Goal: Information Seeking & Learning: Learn about a topic

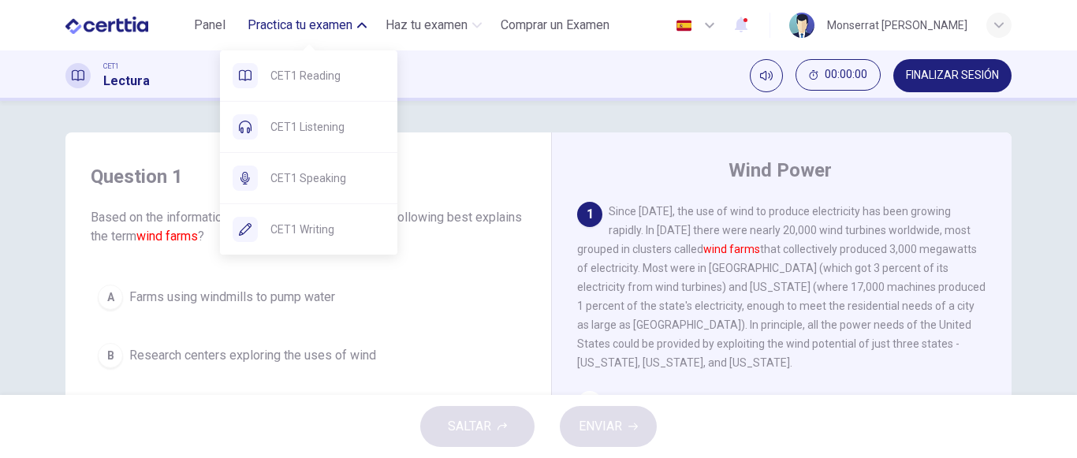
click at [304, 23] on span "Practica tu examen" at bounding box center [300, 25] width 105 height 19
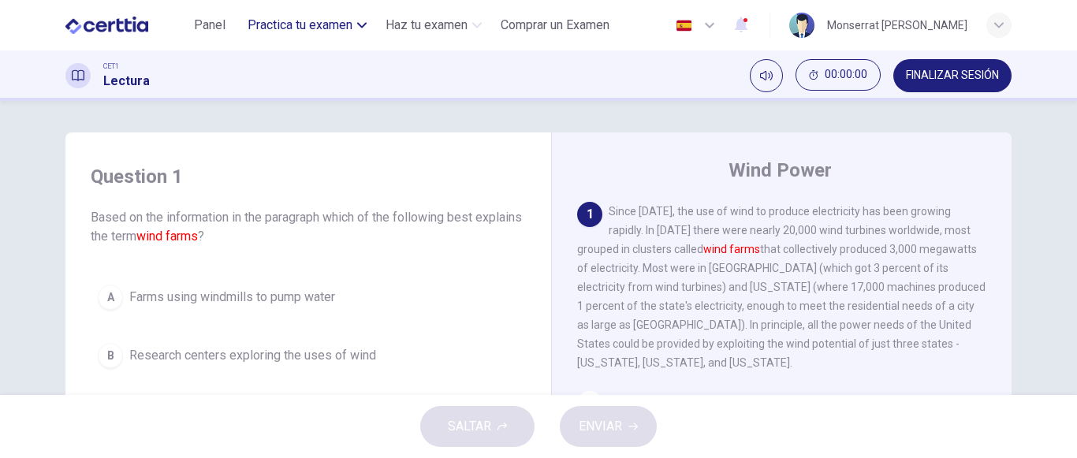
click at [304, 23] on span "Practica tu examen" at bounding box center [300, 25] width 105 height 19
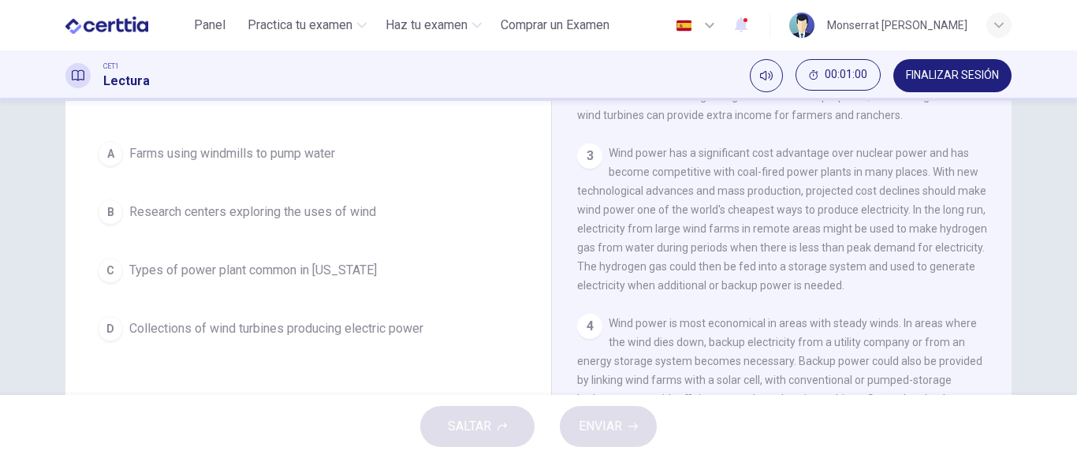
scroll to position [158, 0]
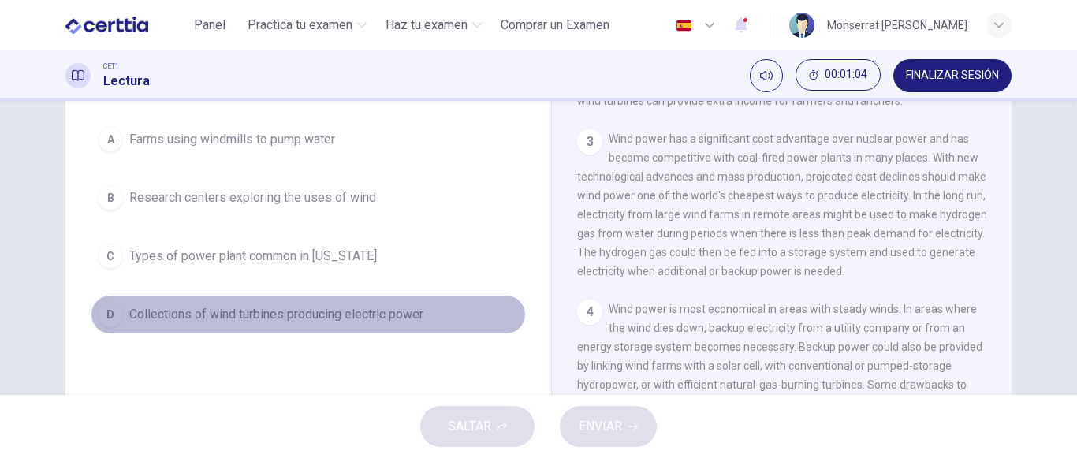
click at [111, 315] on div "D" at bounding box center [110, 314] width 25 height 25
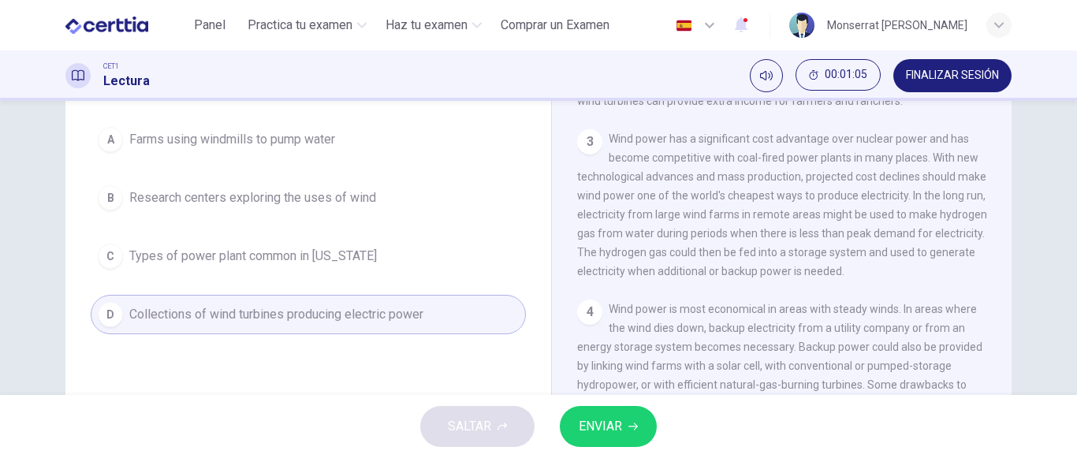
click at [621, 438] on button "ENVIAR" at bounding box center [608, 426] width 97 height 41
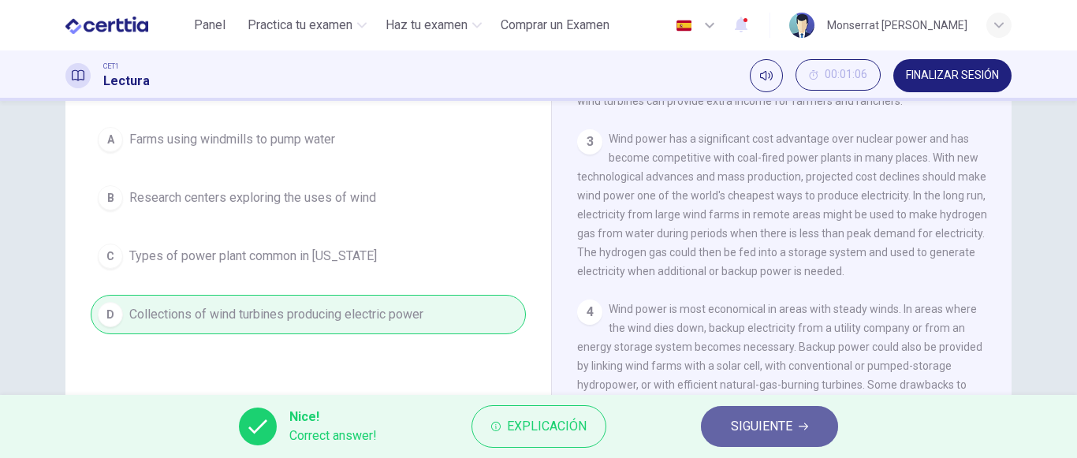
click at [788, 423] on span "SIGUIENTE" at bounding box center [761, 426] width 61 height 22
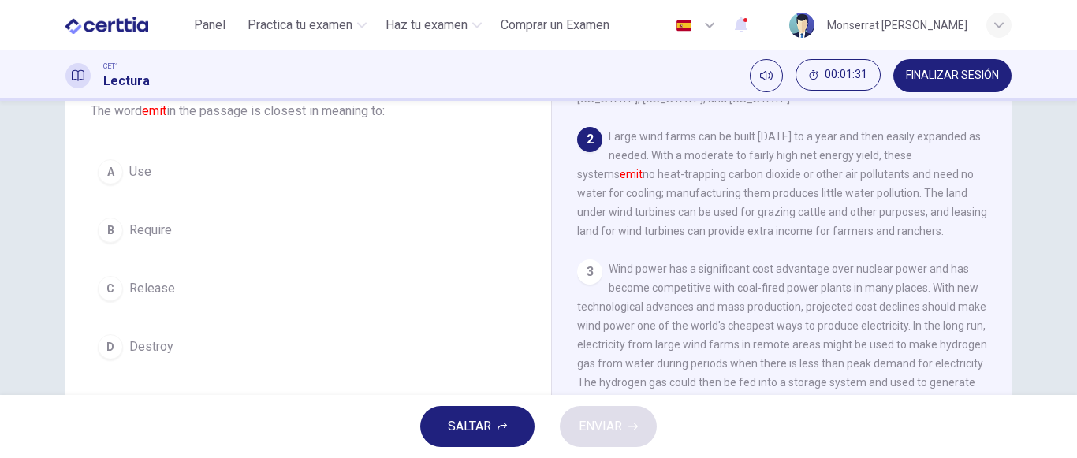
scroll to position [79, 0]
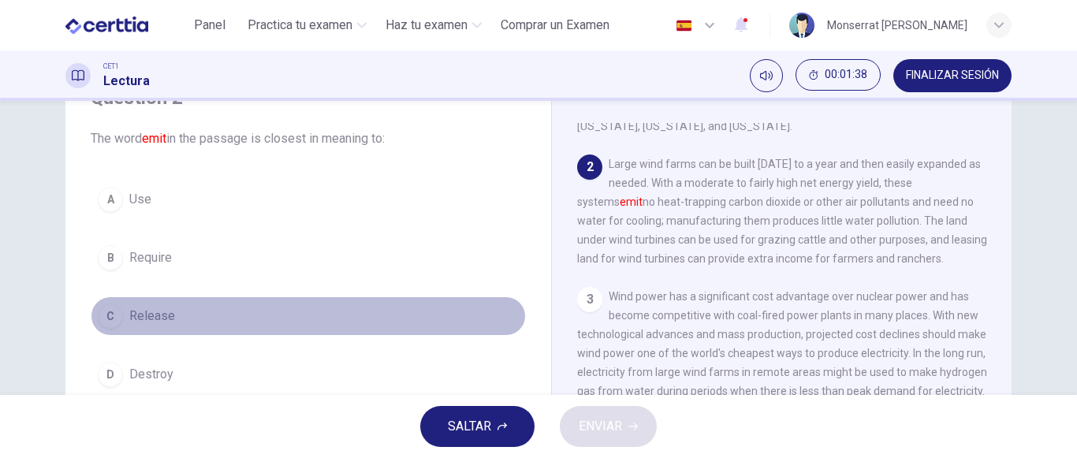
click at [150, 317] on span "Release" at bounding box center [152, 316] width 46 height 19
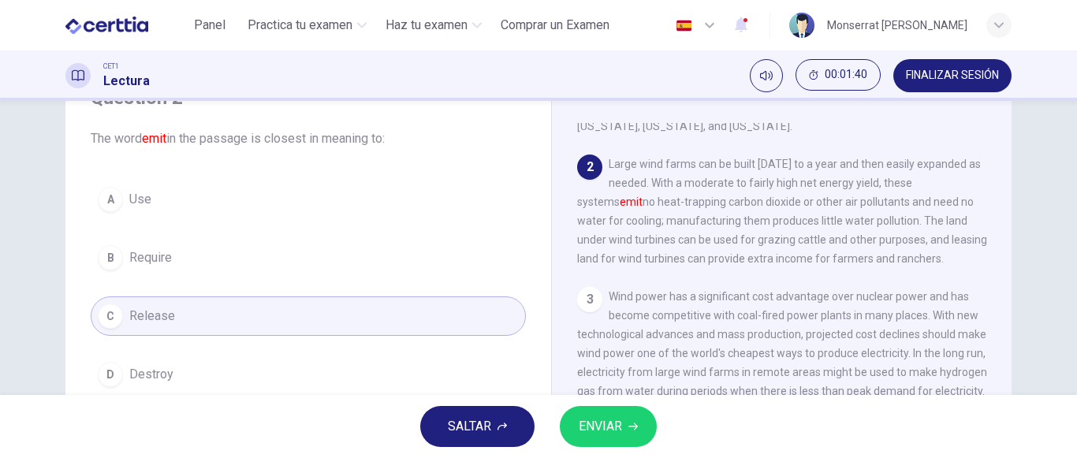
click at [140, 199] on span "Use" at bounding box center [140, 199] width 22 height 19
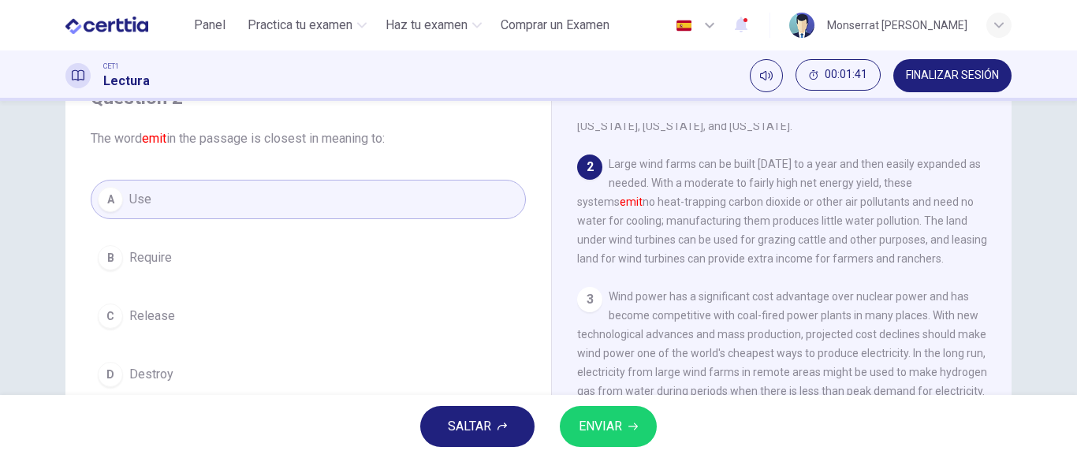
click at [579, 415] on button "ENVIAR" at bounding box center [608, 426] width 97 height 41
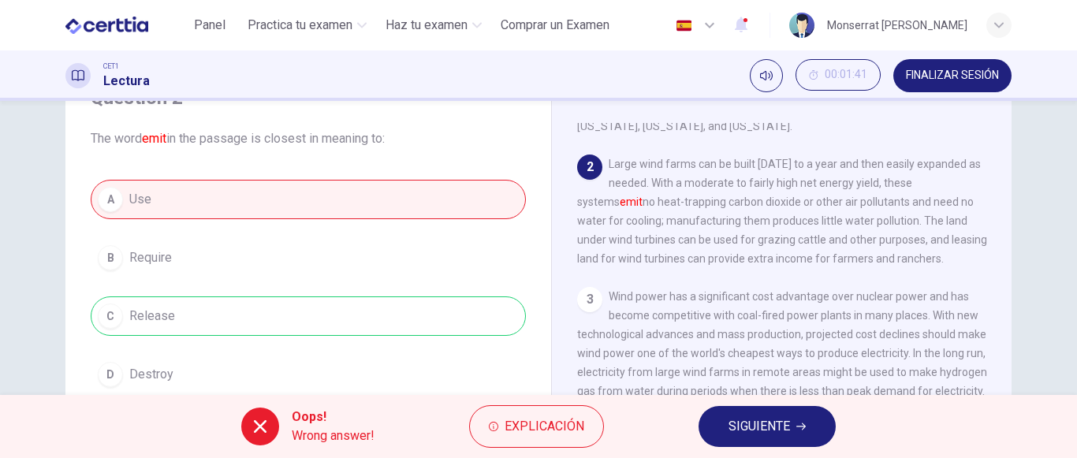
click at [226, 316] on div "A Use B Require C Release D Destroy" at bounding box center [308, 287] width 435 height 214
click at [769, 418] on span "SIGUIENTE" at bounding box center [758, 426] width 61 height 22
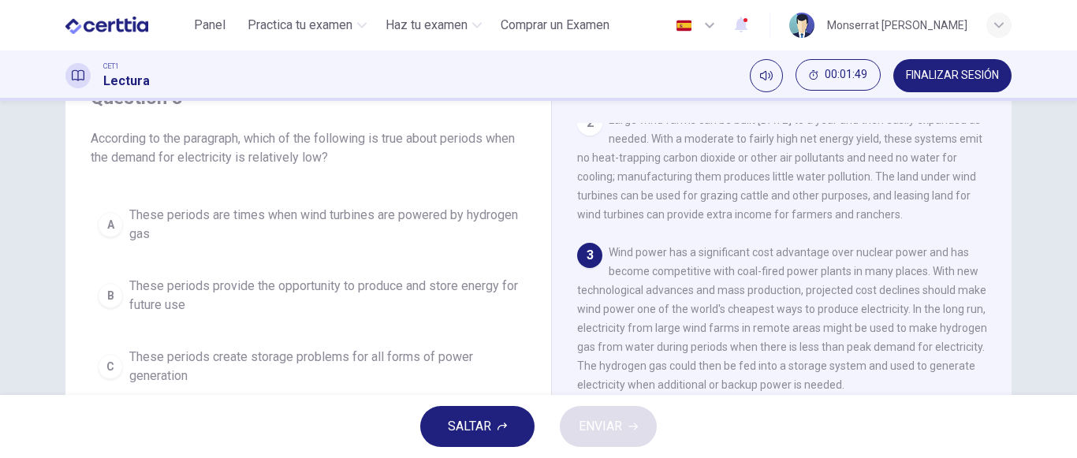
scroll to position [237, 0]
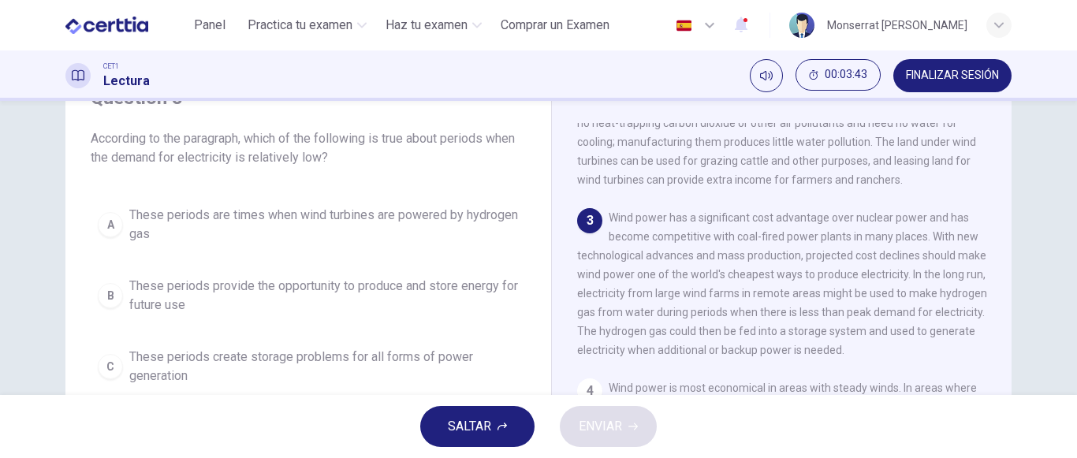
click at [117, 218] on button "A These periods are times when wind turbines are powered by hydrogen gas" at bounding box center [308, 225] width 435 height 52
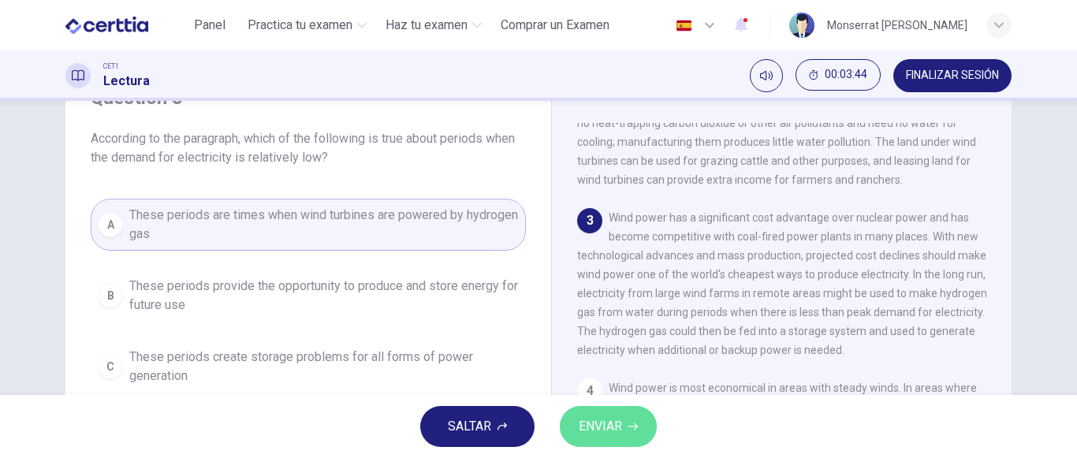
click at [631, 431] on button "ENVIAR" at bounding box center [608, 426] width 97 height 41
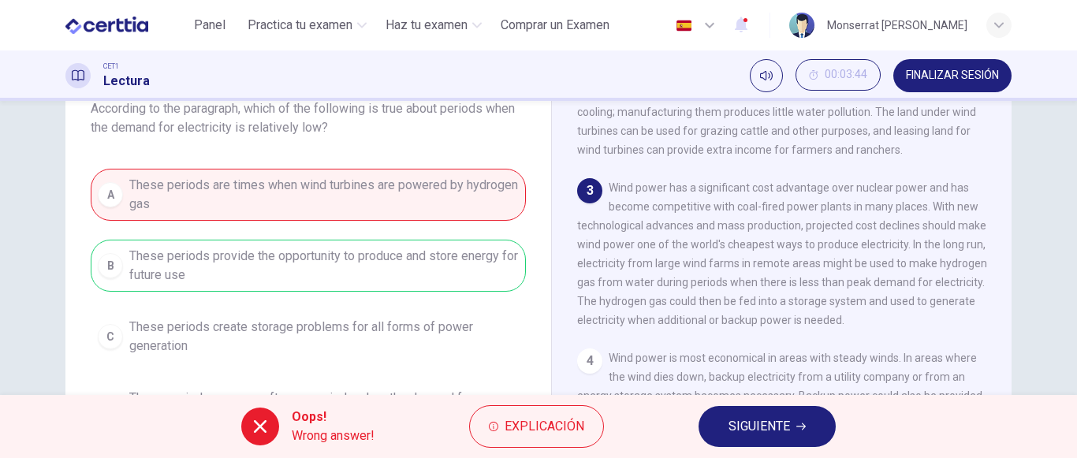
scroll to position [79, 0]
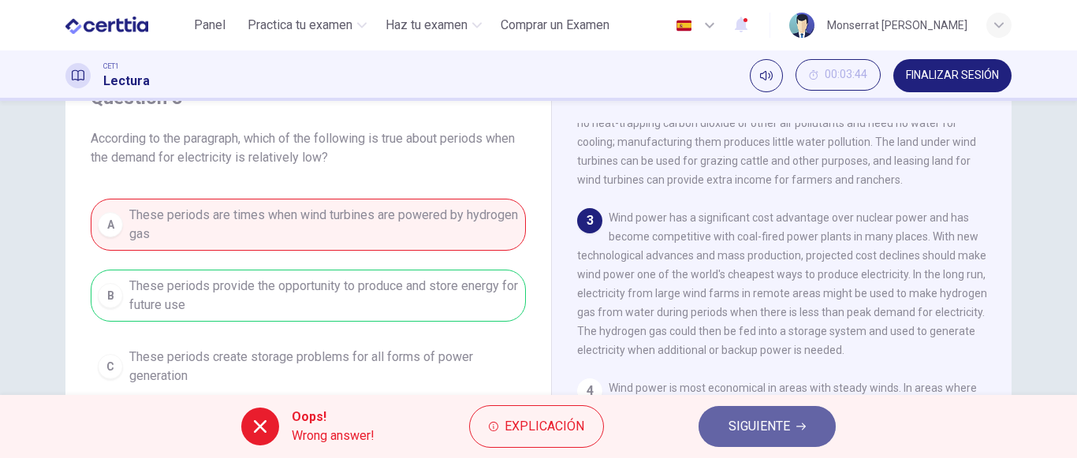
click at [768, 429] on span "SIGUIENTE" at bounding box center [758, 426] width 61 height 22
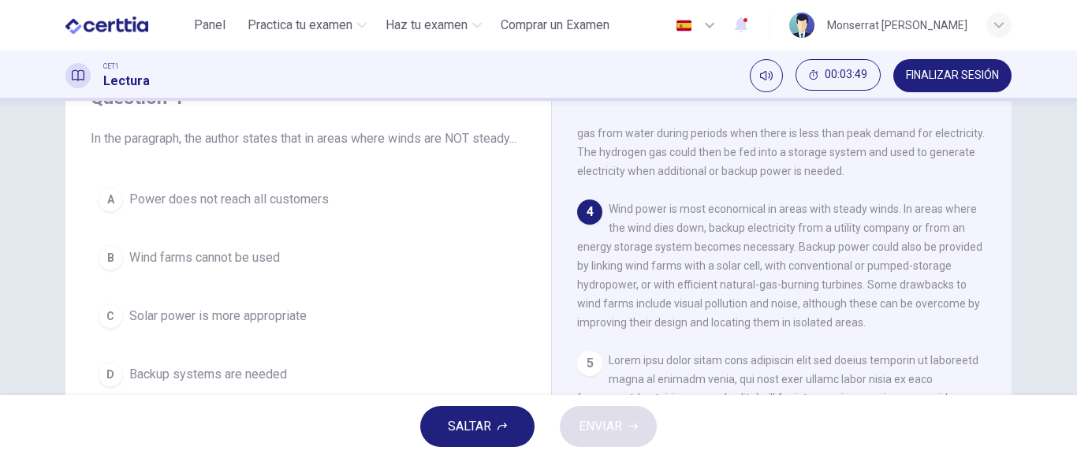
scroll to position [473, 0]
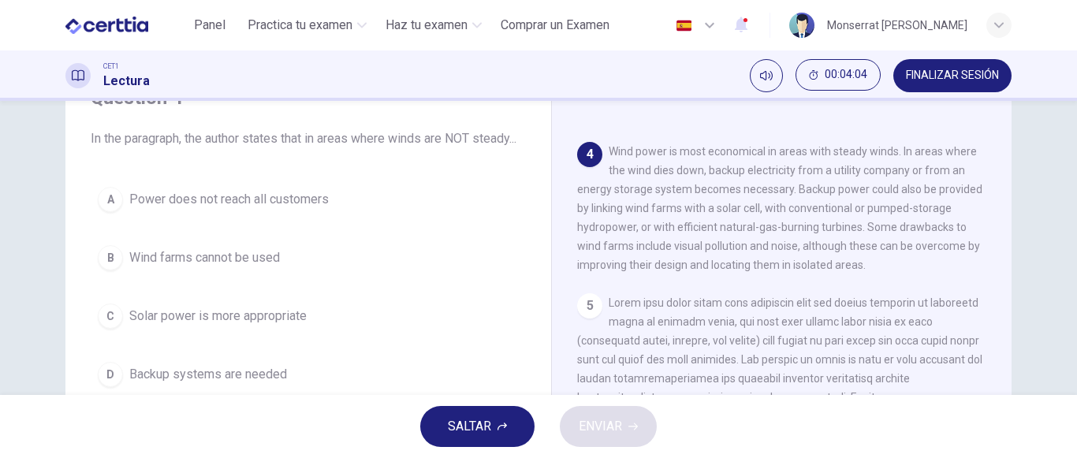
drag, startPoint x: 653, startPoint y: 278, endPoint x: 750, endPoint y: 264, distance: 97.9
click at [750, 264] on div "4 Wind power is most economical in areas with steady winds. In areas where the …" at bounding box center [782, 208] width 410 height 132
drag, startPoint x: 747, startPoint y: 264, endPoint x: 825, endPoint y: 281, distance: 80.0
click at [825, 271] on span "Wind power is most economical in areas with steady winds. In areas where the wi…" at bounding box center [779, 208] width 405 height 126
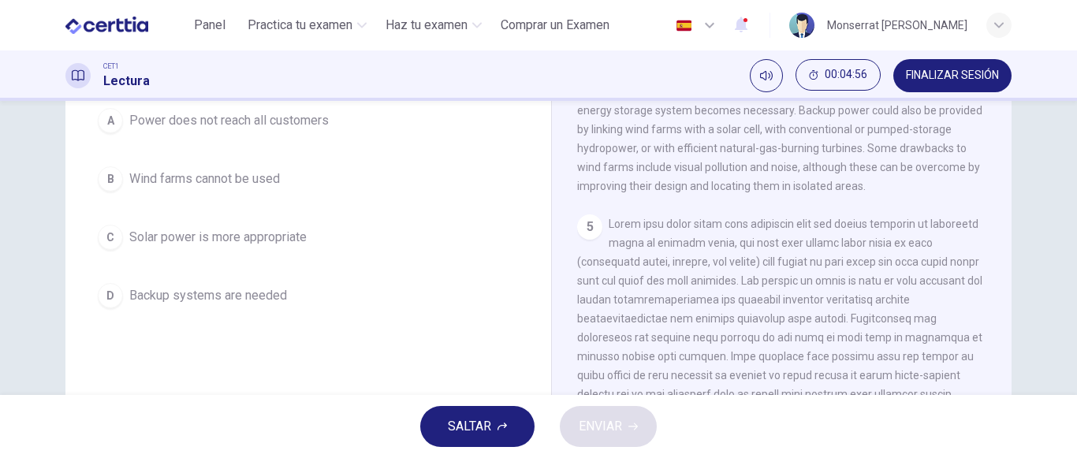
click at [285, 315] on button "D Backup systems are needed" at bounding box center [308, 295] width 435 height 39
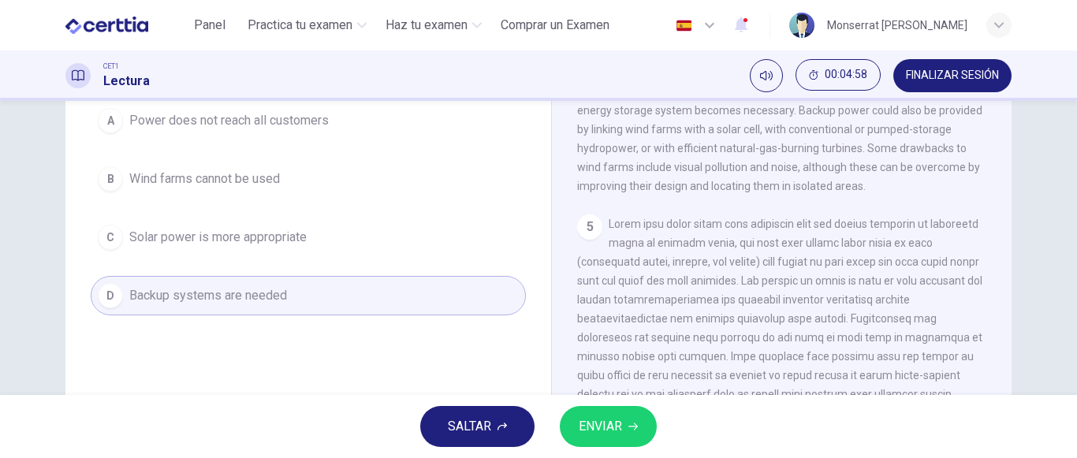
click at [281, 247] on span "Solar power is more appropriate" at bounding box center [217, 237] width 177 height 19
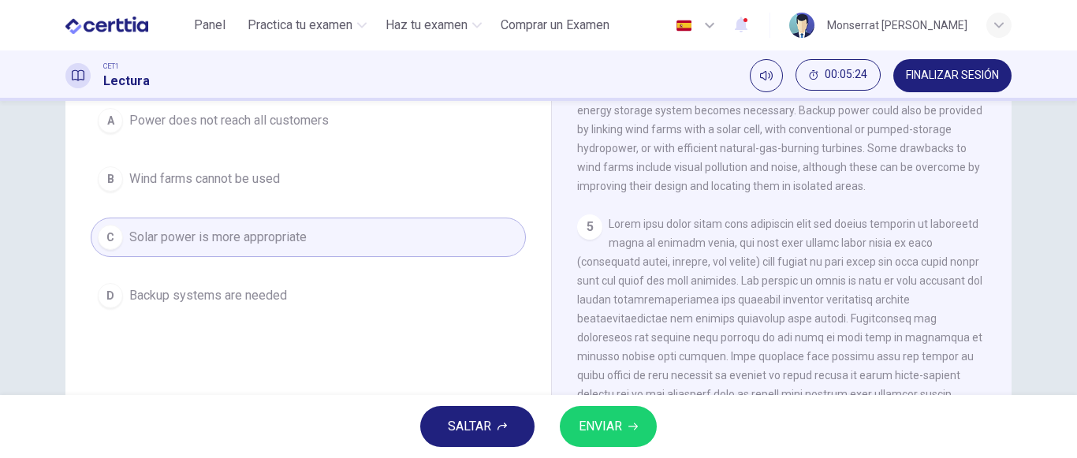
click at [345, 306] on button "D Backup systems are needed" at bounding box center [308, 295] width 435 height 39
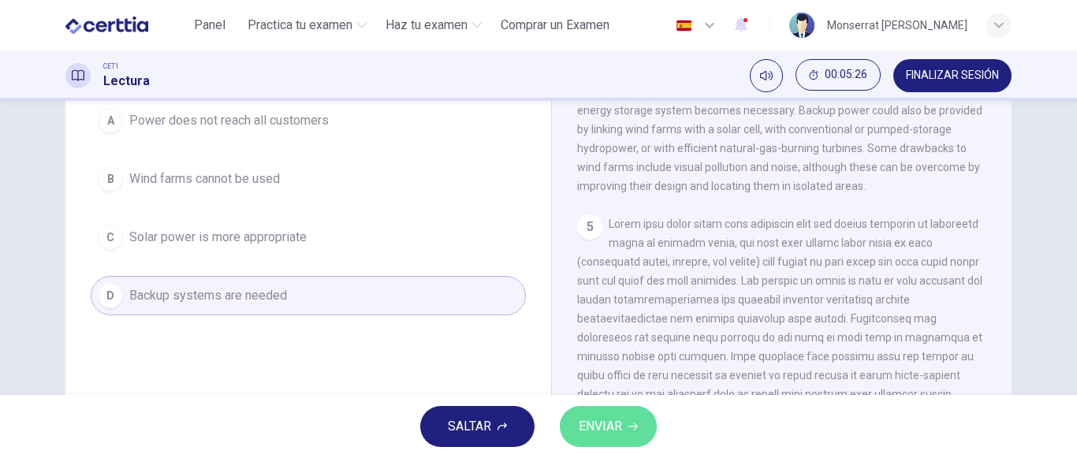
click at [617, 423] on span "ENVIAR" at bounding box center [600, 426] width 43 height 22
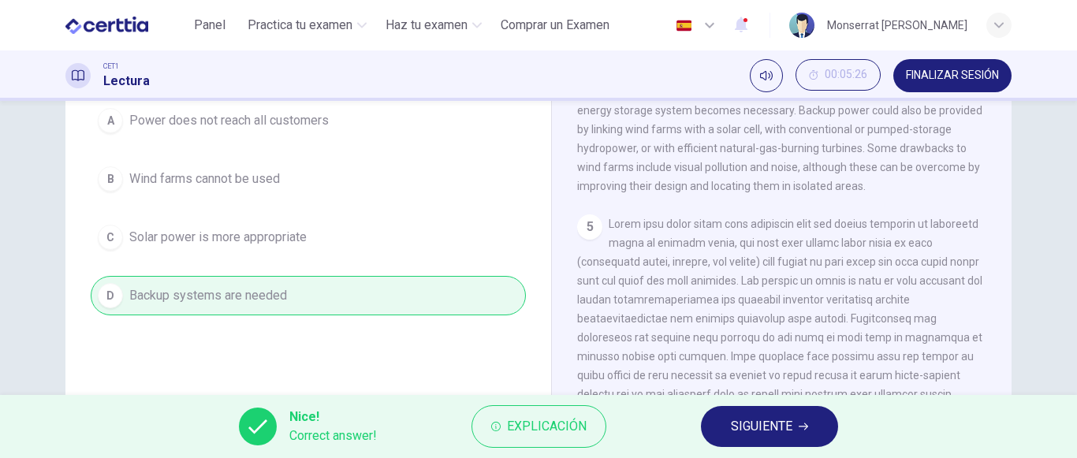
click at [769, 423] on span "SIGUIENTE" at bounding box center [761, 426] width 61 height 22
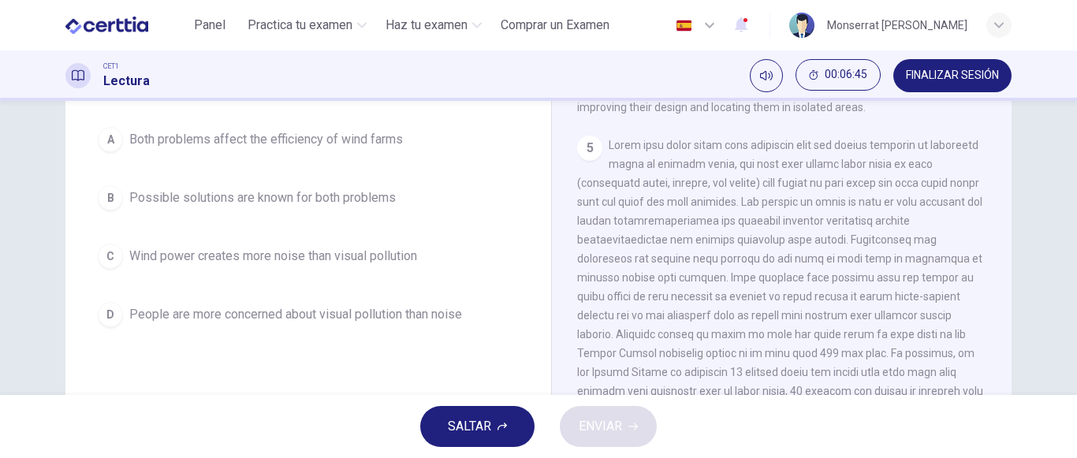
click at [415, 258] on span "Wind power creates more noise than visual pollution" at bounding box center [273, 256] width 288 height 19
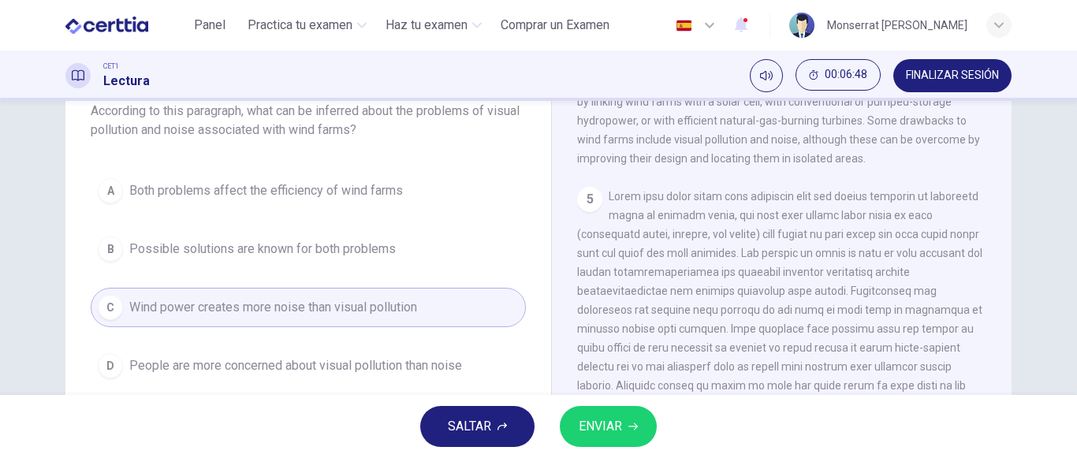
scroll to position [79, 0]
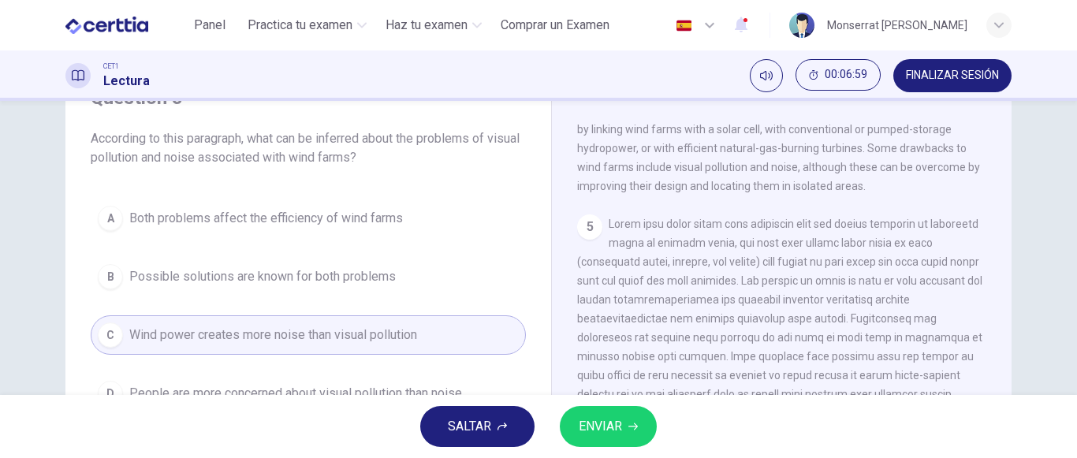
click at [640, 433] on button "ENVIAR" at bounding box center [608, 426] width 97 height 41
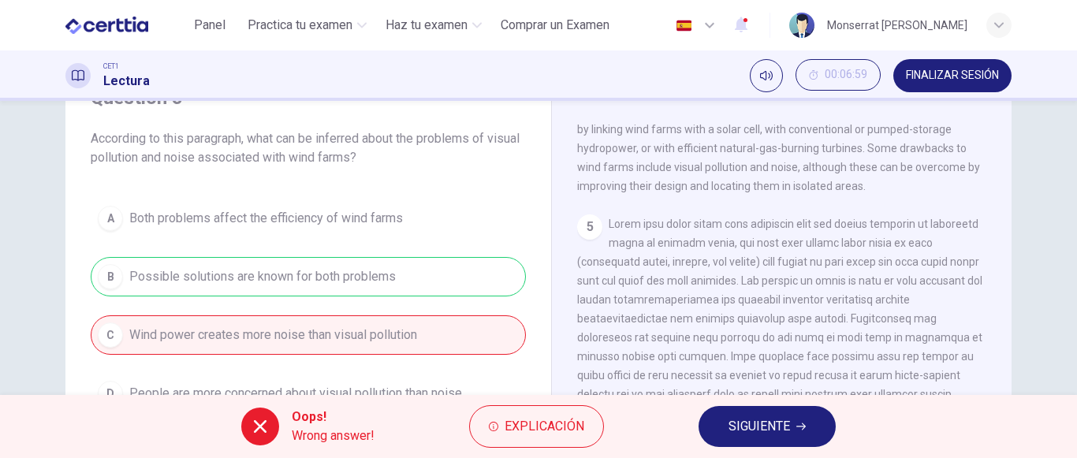
click at [356, 338] on div "A Both problems affect the efficiency of wind farms B Possible solutions are kn…" at bounding box center [308, 306] width 435 height 214
click at [379, 281] on div "A Both problems affect the efficiency of wind farms B Possible solutions are kn…" at bounding box center [308, 306] width 435 height 214
click at [763, 418] on span "SIGUIENTE" at bounding box center [758, 426] width 61 height 22
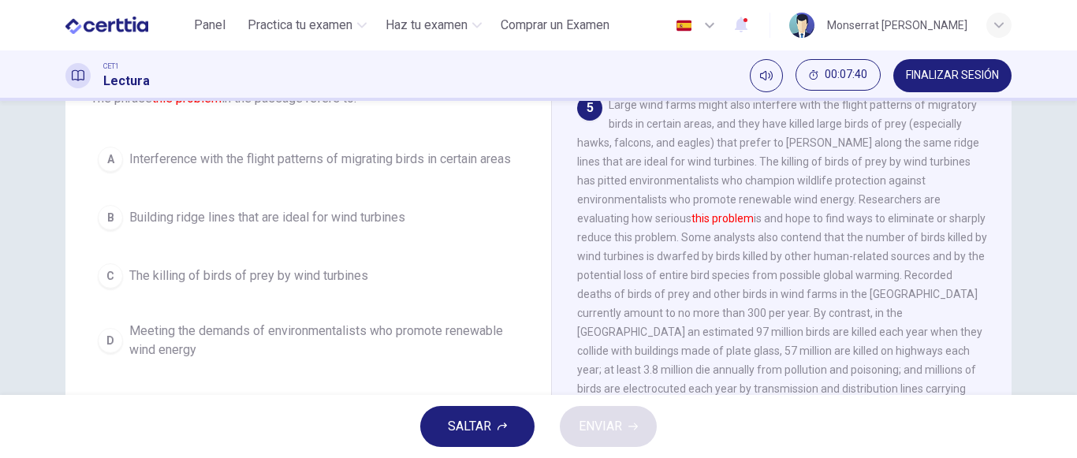
scroll to position [158, 0]
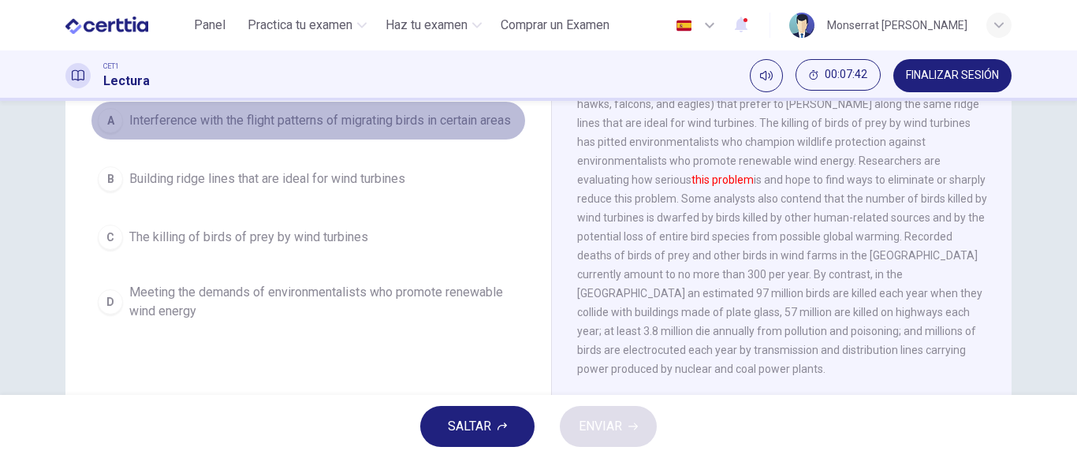
click at [441, 124] on span "Interference with the flight patterns of migrating birds in certain areas" at bounding box center [320, 120] width 382 height 19
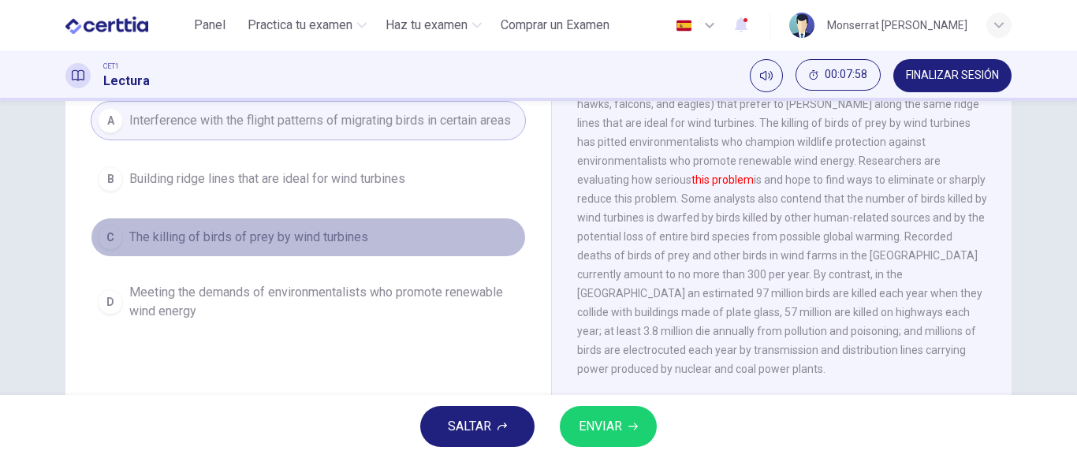
click at [322, 247] on button "C The killing of birds of prey by wind turbines" at bounding box center [308, 237] width 435 height 39
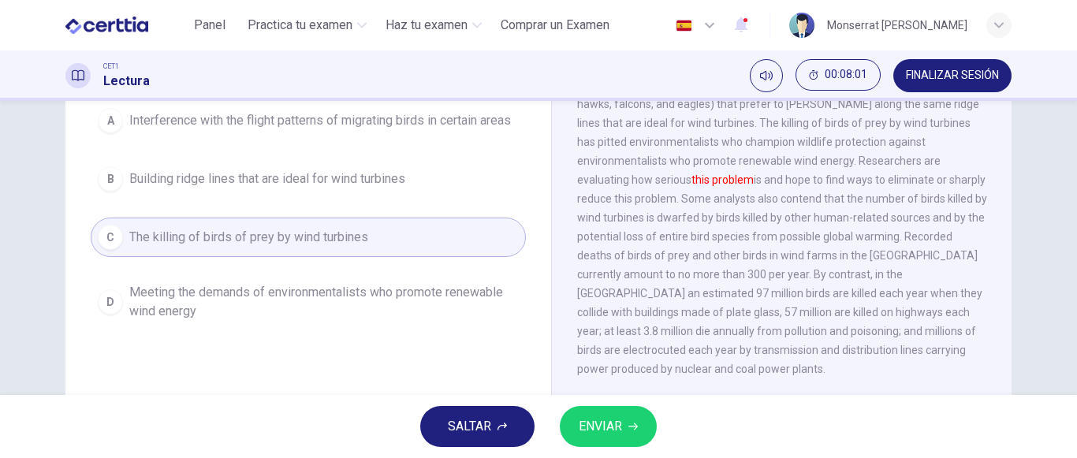
click at [630, 436] on button "ENVIAR" at bounding box center [608, 426] width 97 height 41
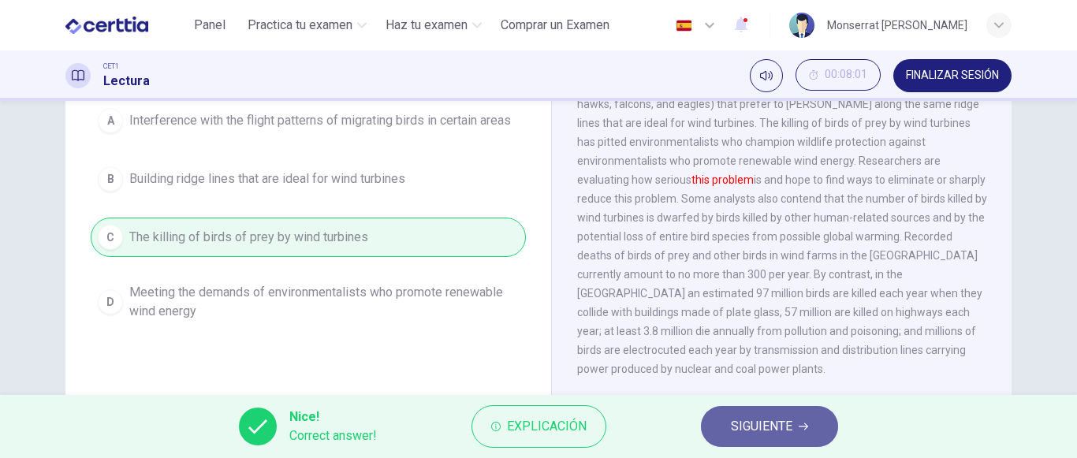
click at [765, 429] on span "SIGUIENTE" at bounding box center [761, 426] width 61 height 22
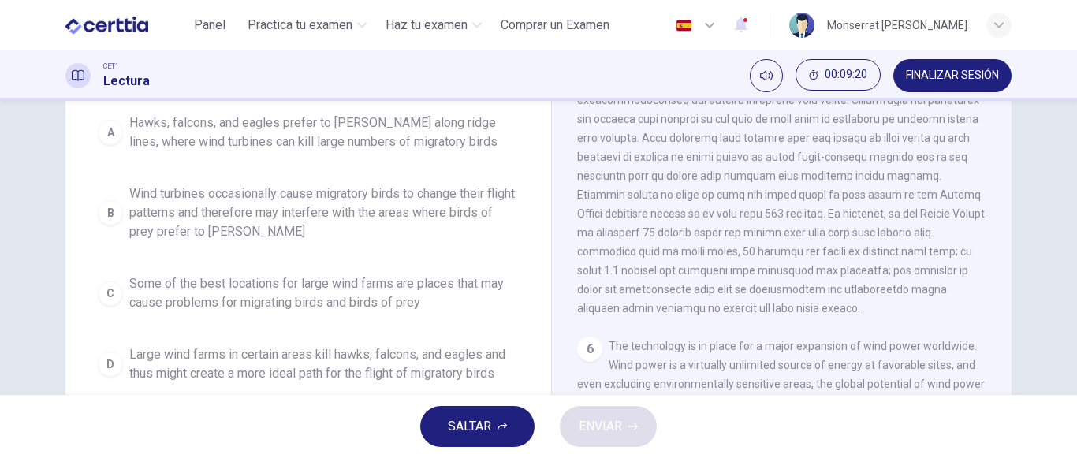
scroll to position [237, 0]
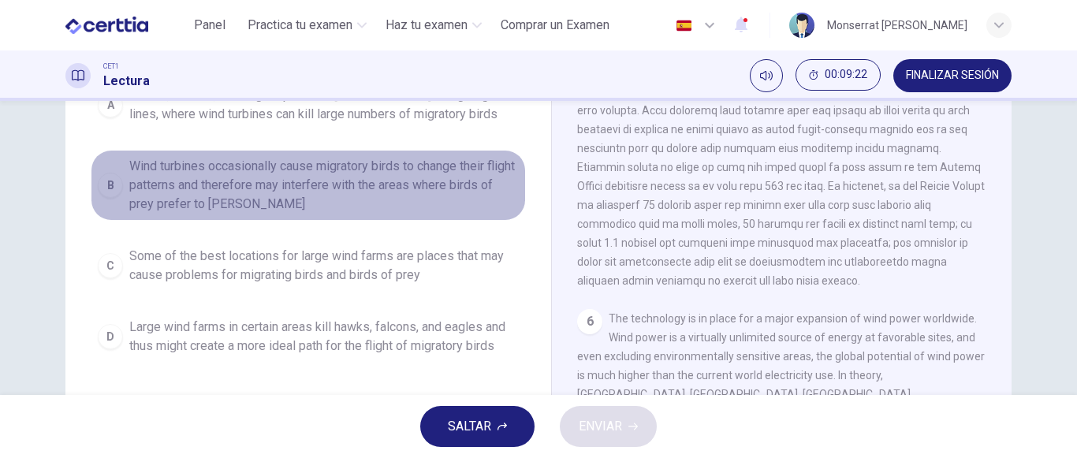
click at [300, 211] on span "Wind turbines occasionally cause migratory birds to change their flight pattern…" at bounding box center [323, 185] width 389 height 57
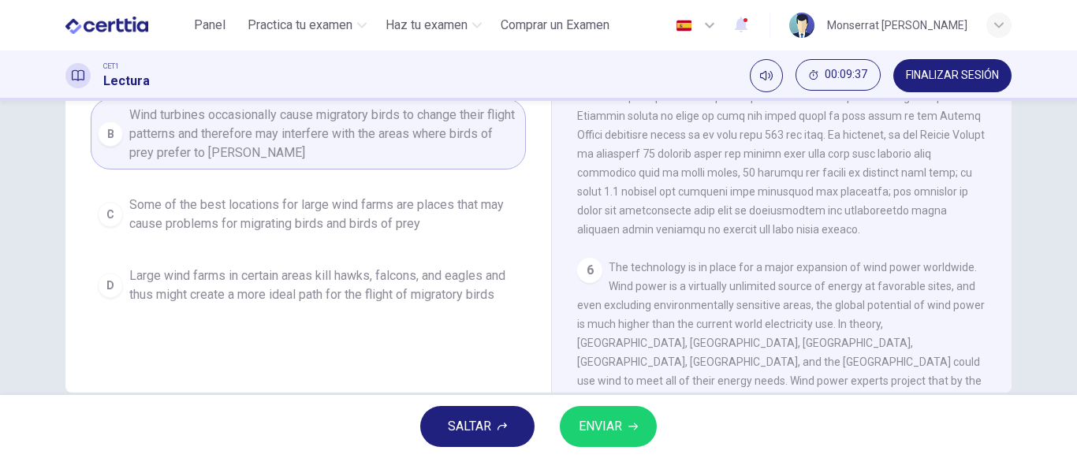
scroll to position [315, 0]
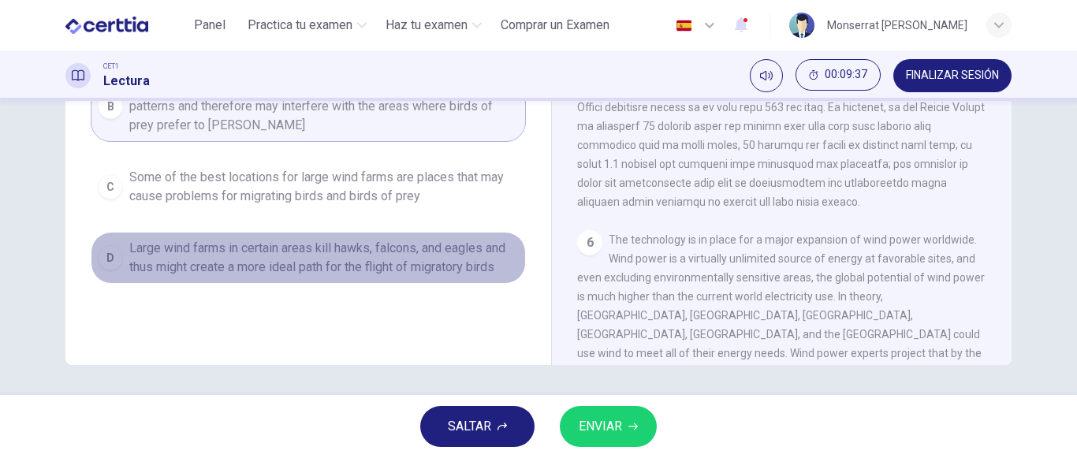
click at [454, 259] on span "Large wind farms in certain areas kill hawks, falcons, and eagles and thus migh…" at bounding box center [323, 258] width 389 height 38
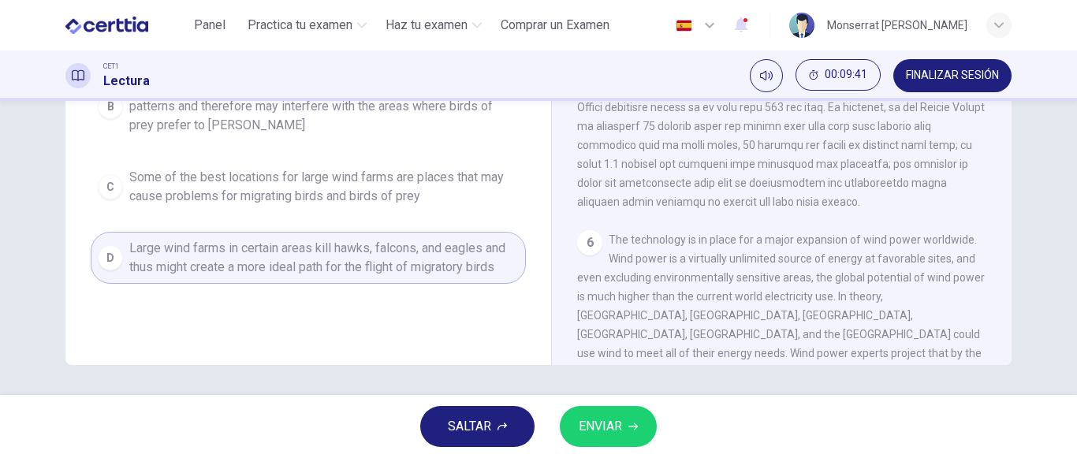
click at [595, 418] on span "ENVIAR" at bounding box center [600, 426] width 43 height 22
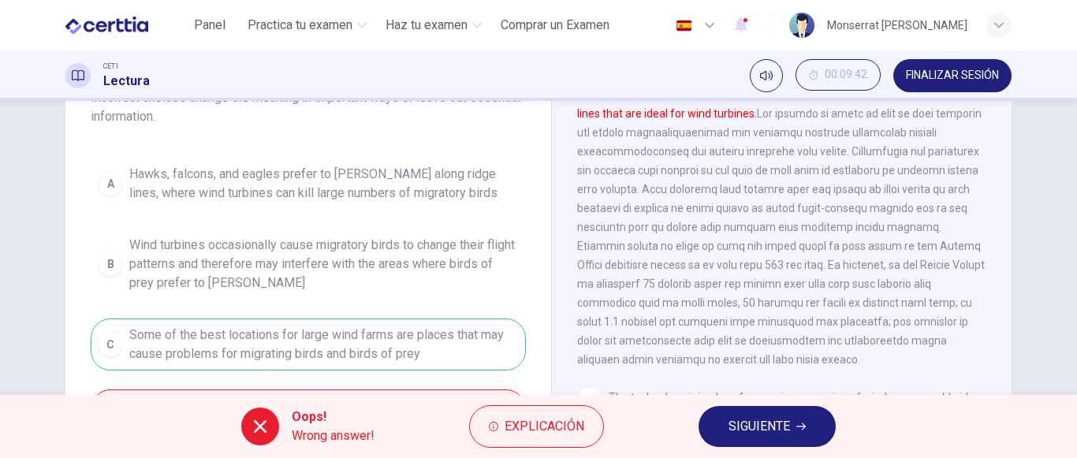
scroll to position [237, 0]
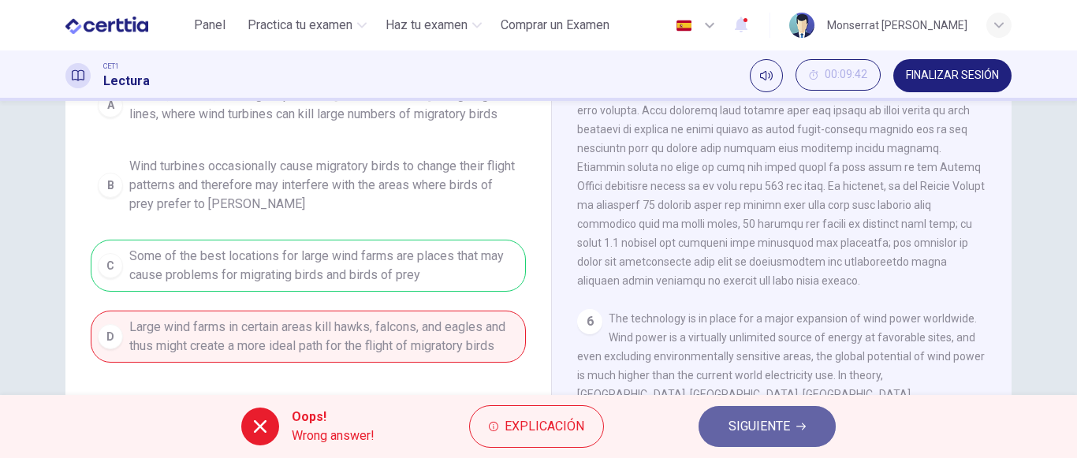
click at [732, 420] on span "SIGUIENTE" at bounding box center [758, 426] width 61 height 22
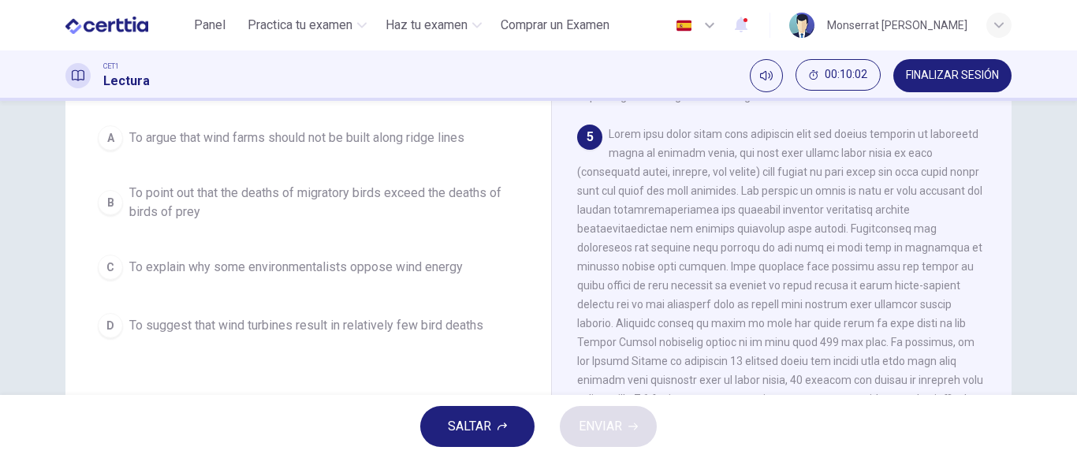
scroll to position [640, 0]
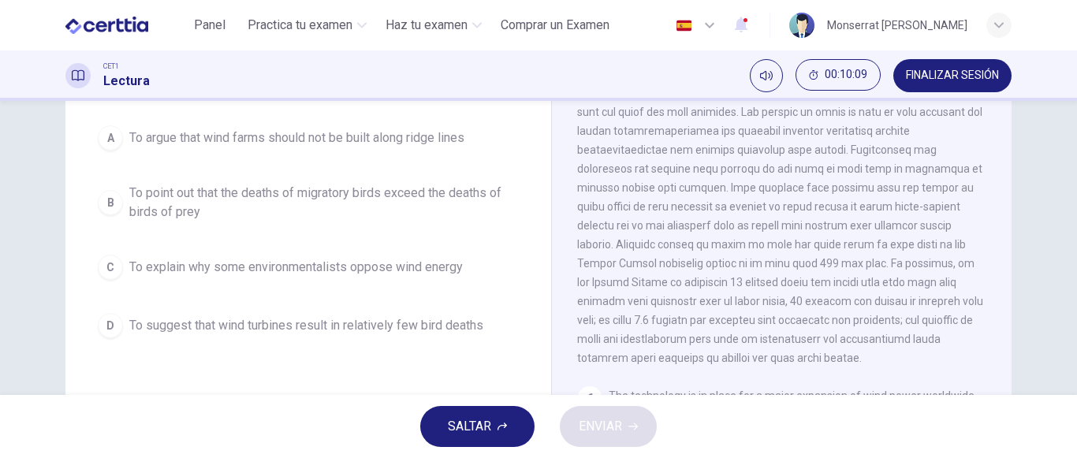
drag, startPoint x: 625, startPoint y: 295, endPoint x: 661, endPoint y: 298, distance: 35.6
click at [661, 298] on span at bounding box center [780, 206] width 406 height 315
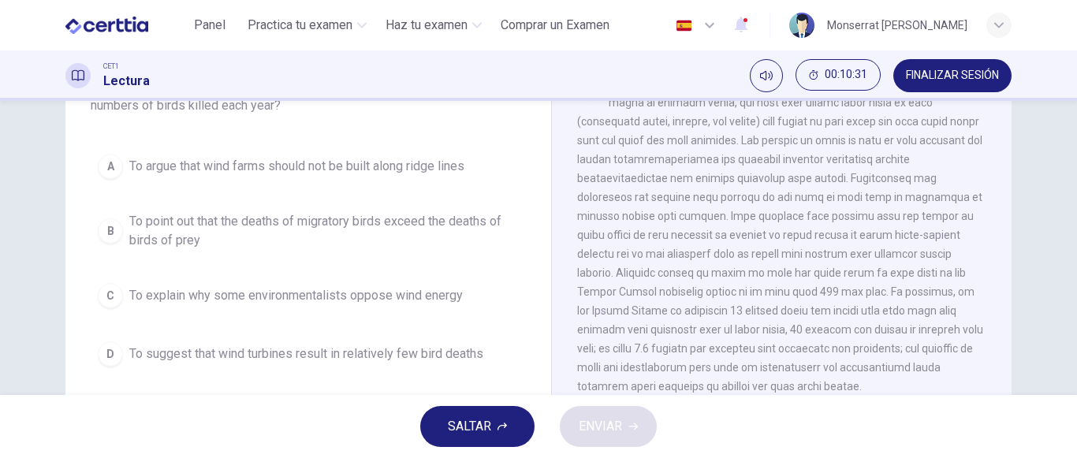
scroll to position [159, 0]
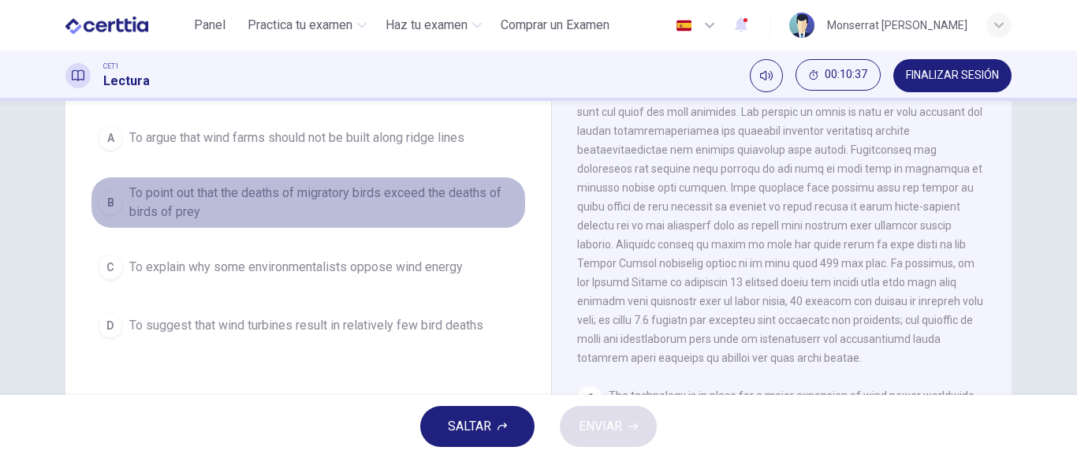
click at [300, 199] on span "To point out that the deaths of migratory birds exceed the deaths of birds of p…" at bounding box center [323, 203] width 389 height 38
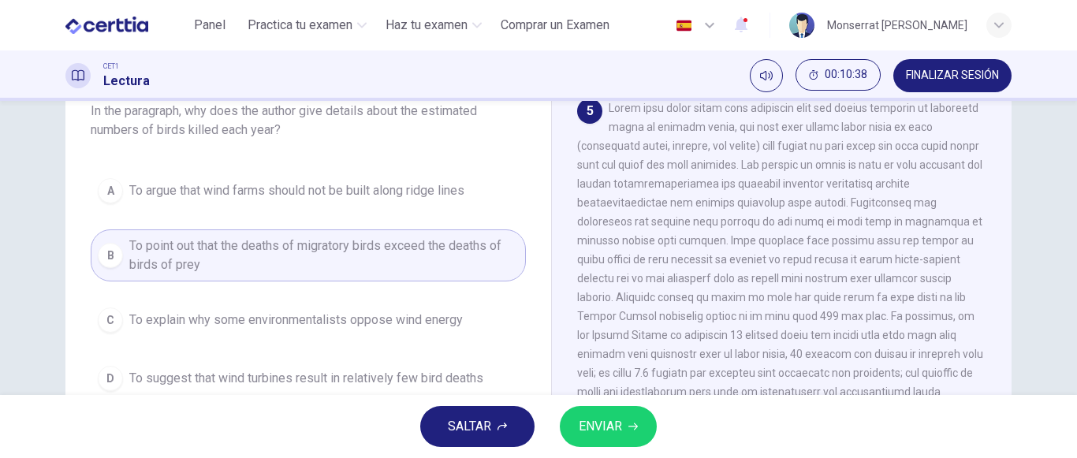
scroll to position [80, 0]
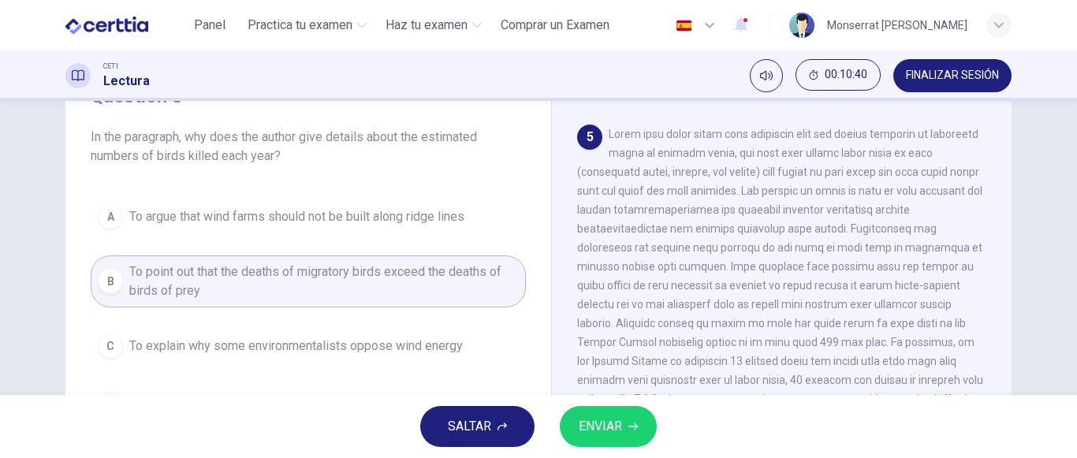
click at [639, 439] on button "ENVIAR" at bounding box center [608, 426] width 97 height 41
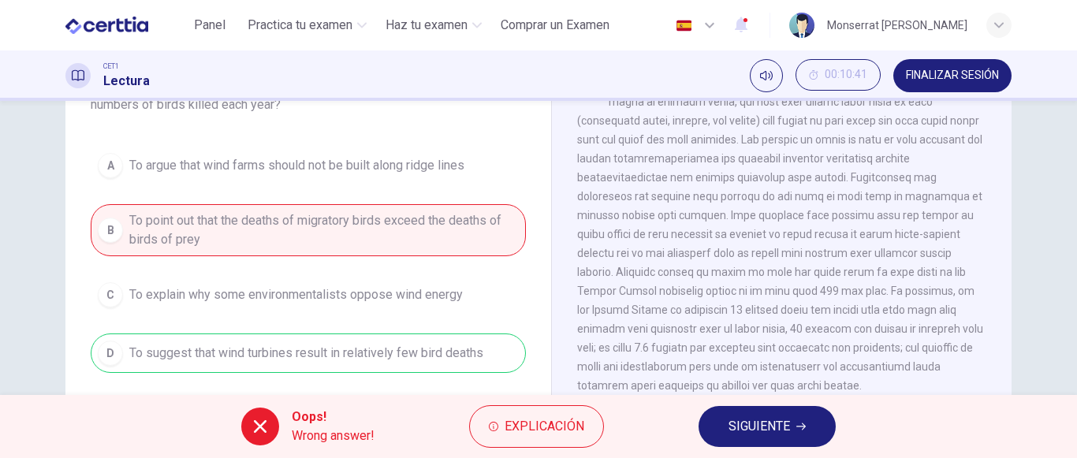
scroll to position [159, 0]
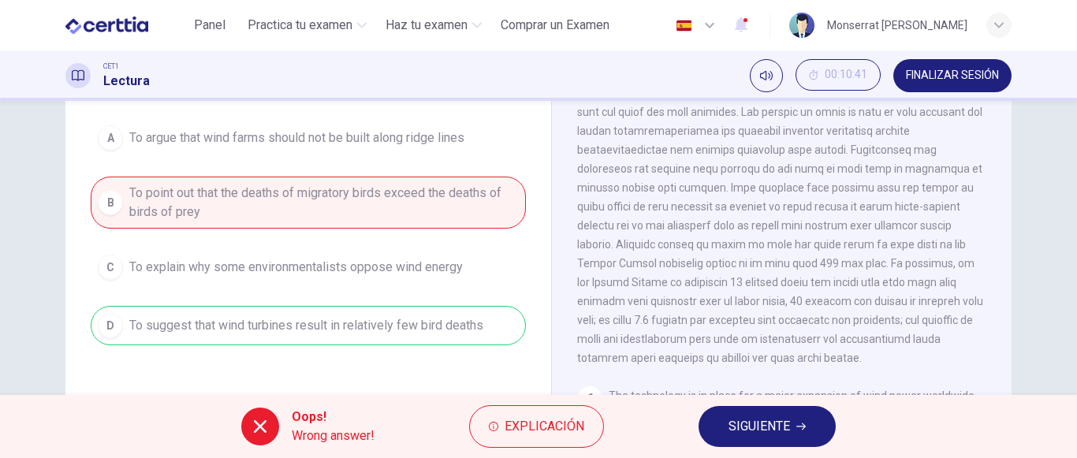
click at [352, 327] on div "A To argue that wind farms should not be built along ridge lines B To point out…" at bounding box center [308, 231] width 435 height 227
click at [777, 422] on span "SIGUIENTE" at bounding box center [758, 426] width 61 height 22
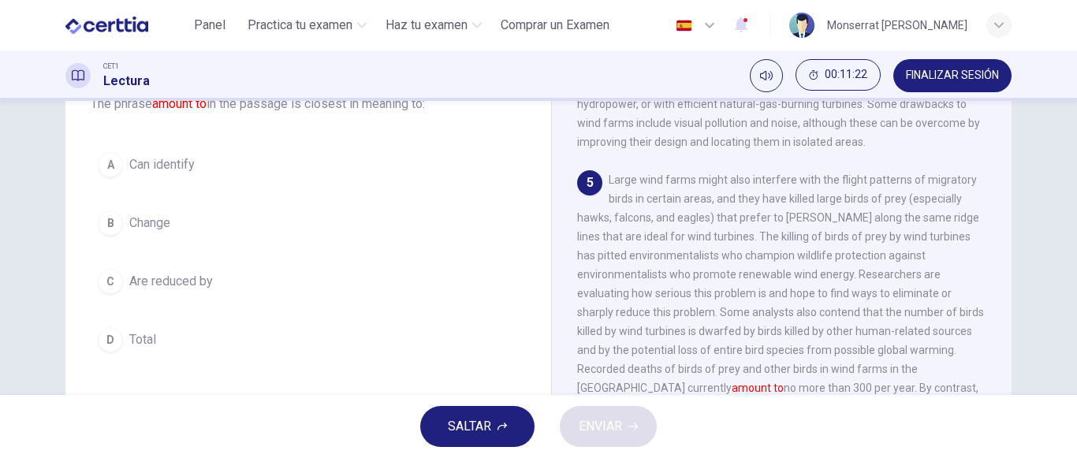
scroll to position [79, 0]
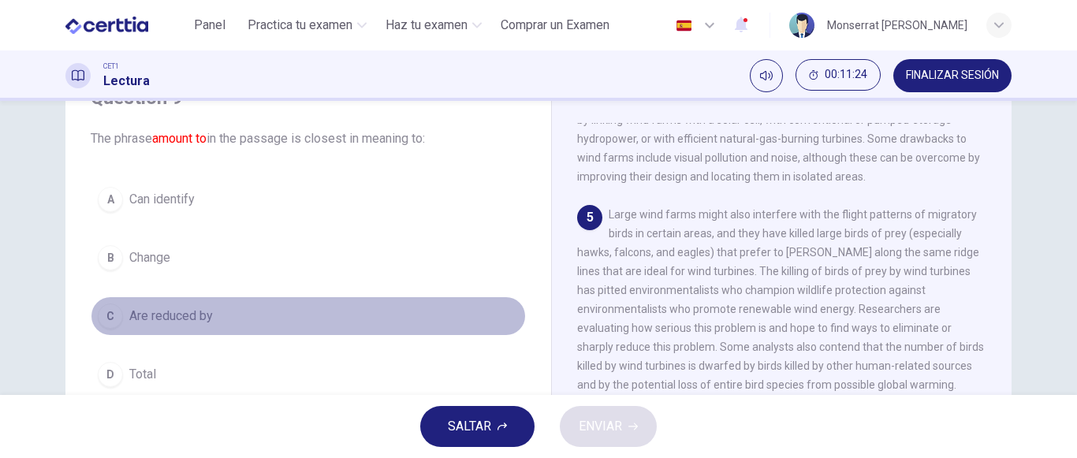
click at [203, 310] on span "Are reduced by" at bounding box center [171, 316] width 84 height 19
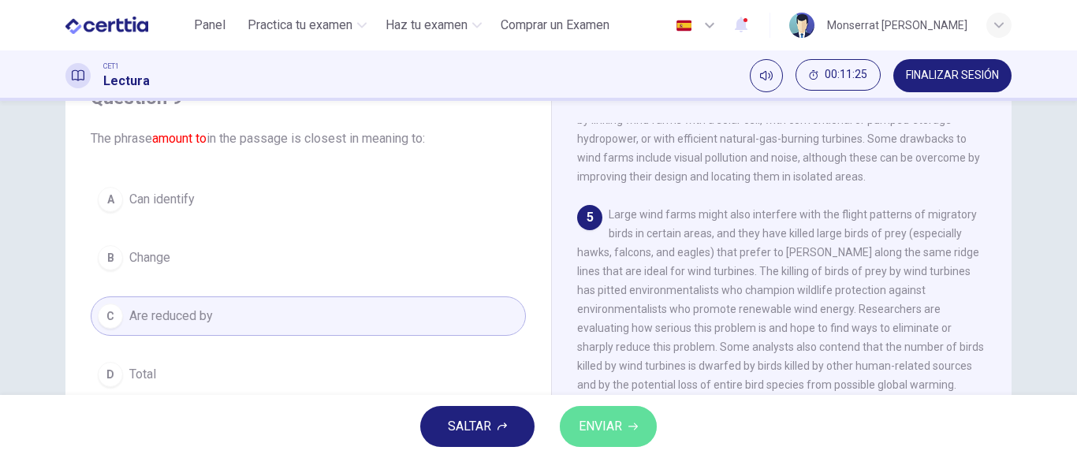
click at [633, 431] on button "ENVIAR" at bounding box center [608, 426] width 97 height 41
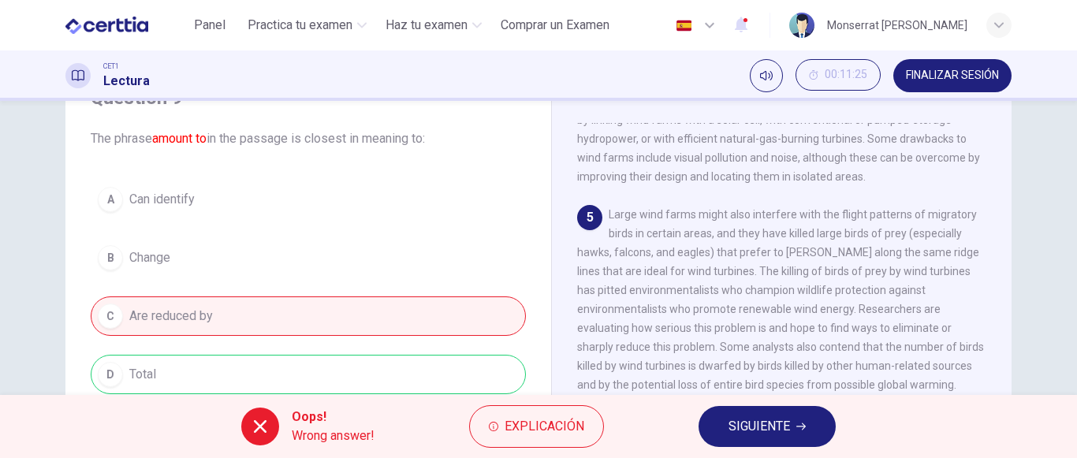
scroll to position [158, 0]
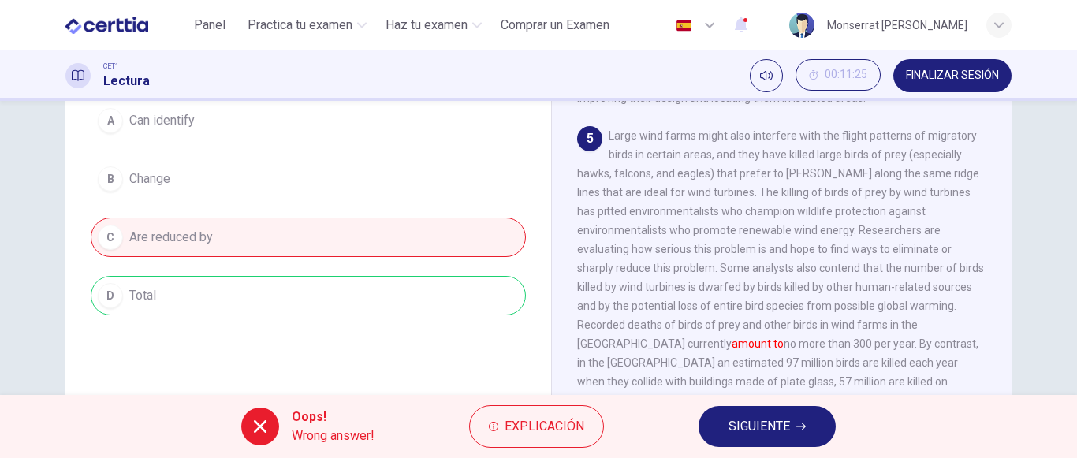
click at [734, 423] on span "SIGUIENTE" at bounding box center [758, 426] width 61 height 22
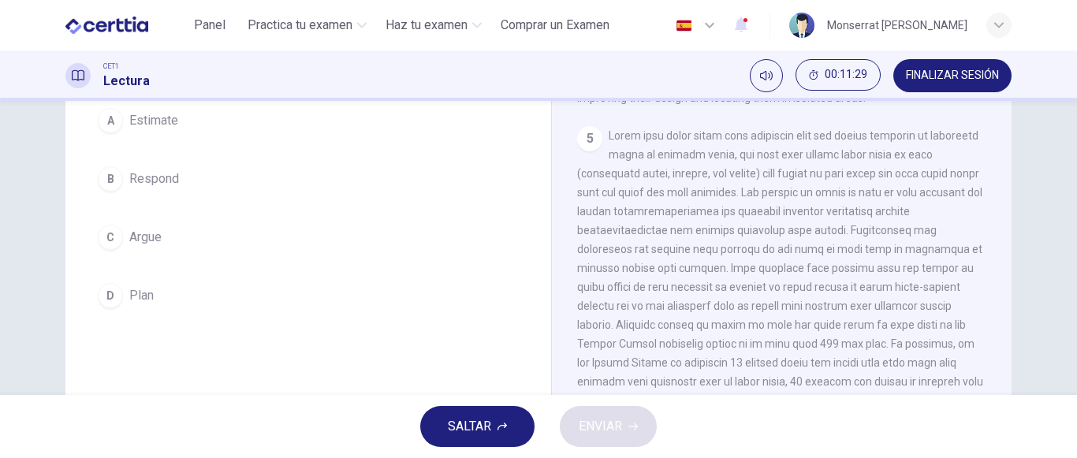
drag, startPoint x: 151, startPoint y: 267, endPoint x: 152, endPoint y: 279, distance: 11.9
click at [151, 270] on div "A Estimate B Respond C Argue D Plan" at bounding box center [308, 208] width 435 height 214
click at [147, 292] on span "Plan" at bounding box center [141, 295] width 24 height 19
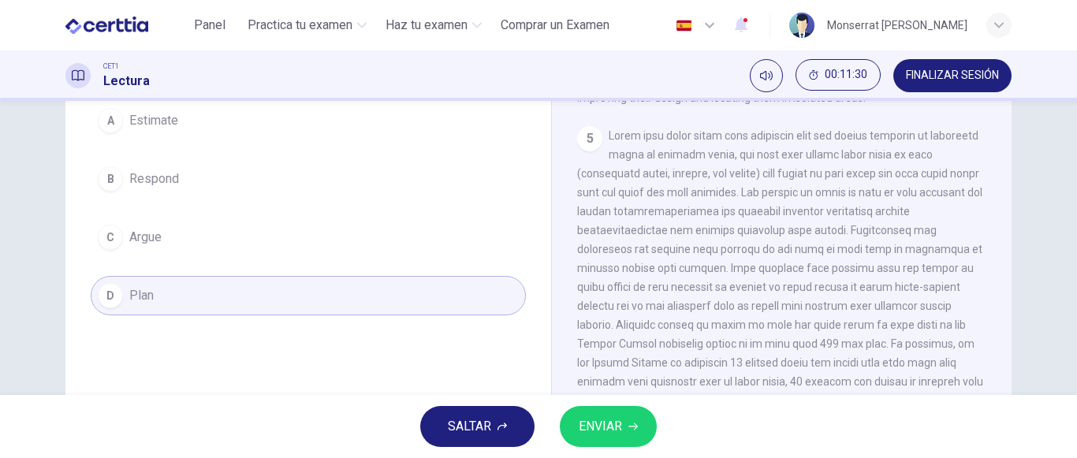
click at [595, 430] on span "ENVIAR" at bounding box center [600, 426] width 43 height 22
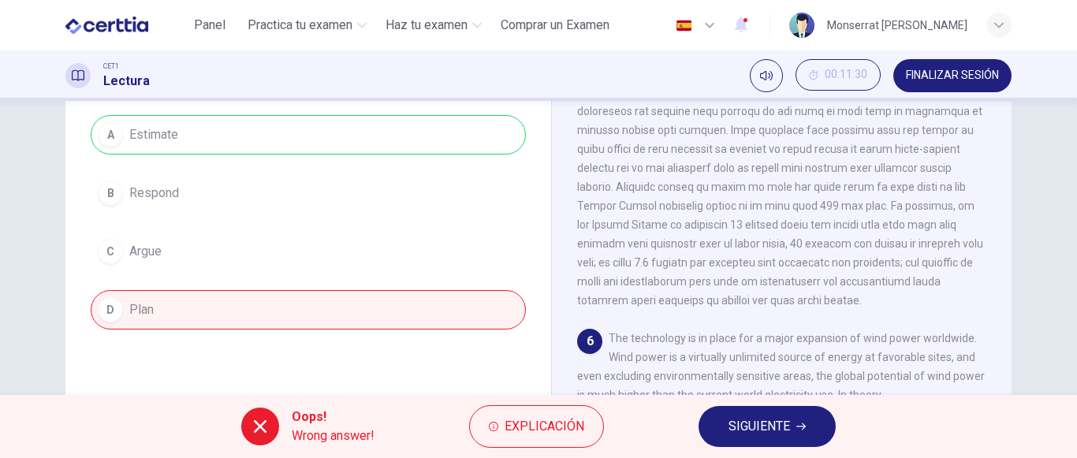
scroll to position [315, 0]
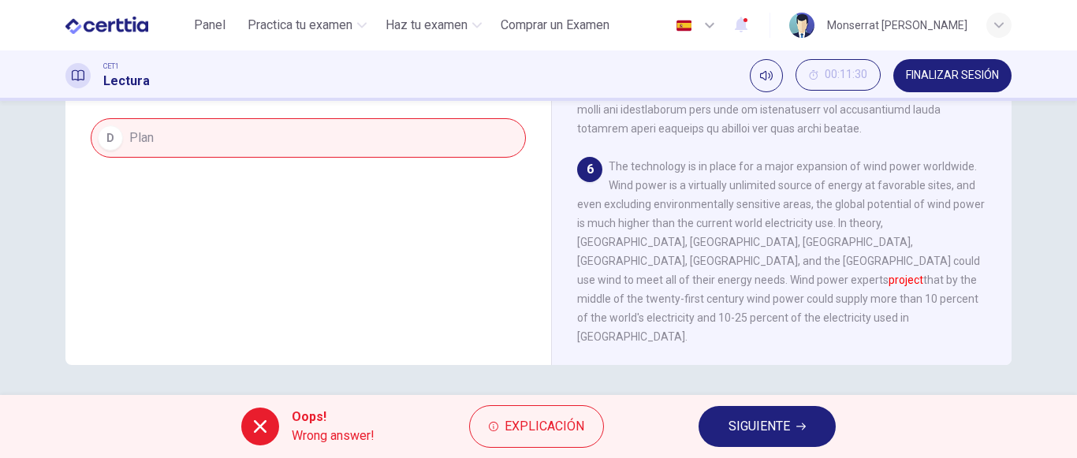
click at [796, 432] on button "SIGUIENTE" at bounding box center [766, 426] width 137 height 41
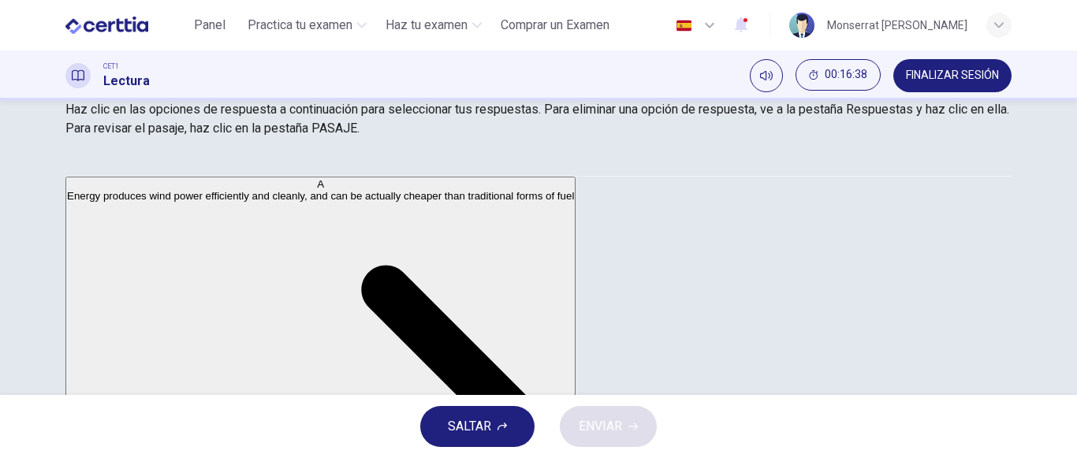
scroll to position [552, 0]
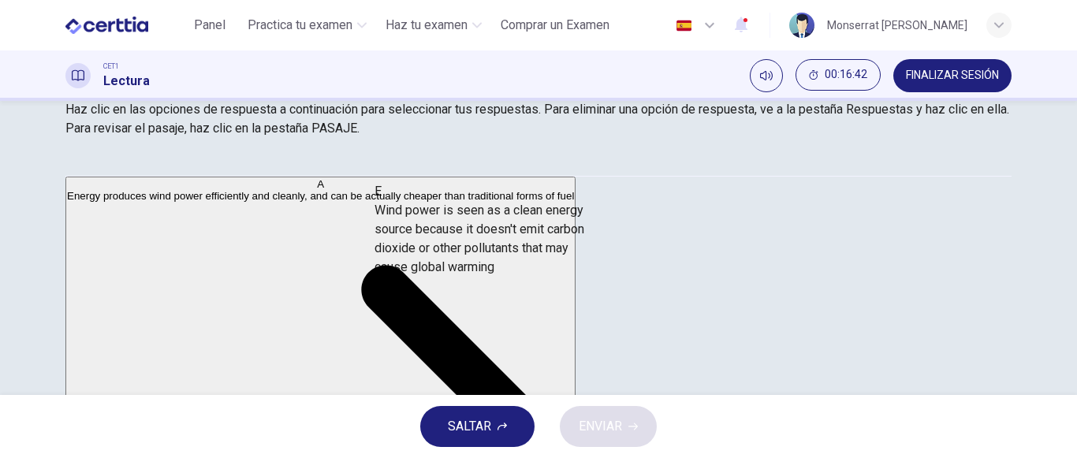
drag, startPoint x: 234, startPoint y: 276, endPoint x: 518, endPoint y: 277, distance: 283.8
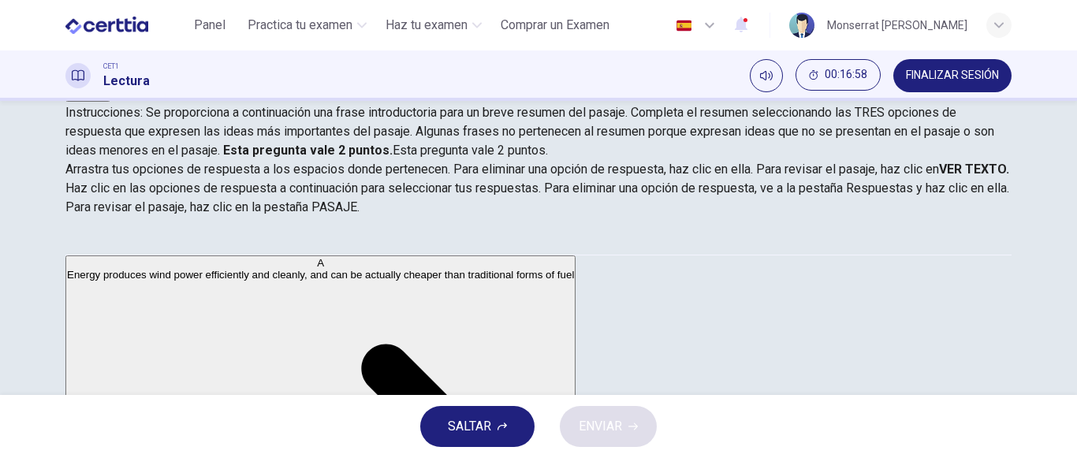
scroll to position [238, 0]
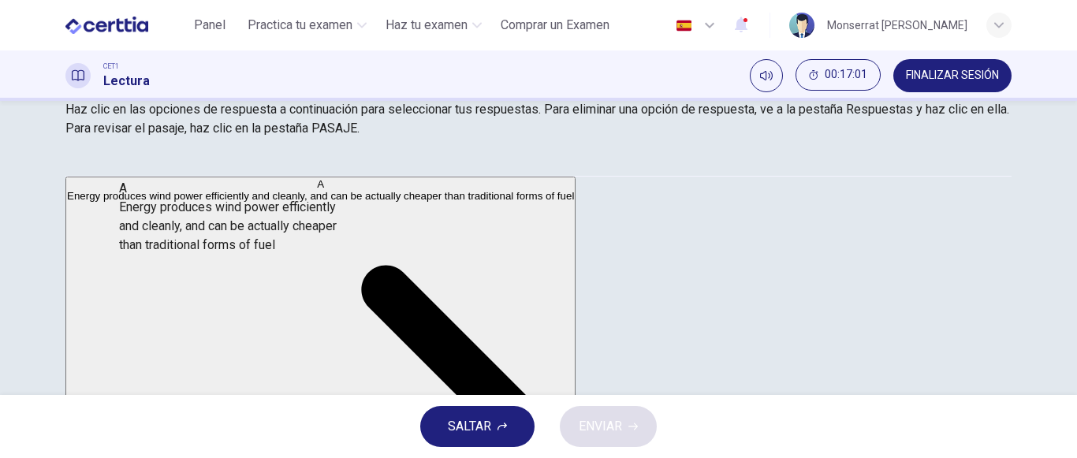
drag, startPoint x: 168, startPoint y: 225, endPoint x: 191, endPoint y: 238, distance: 26.1
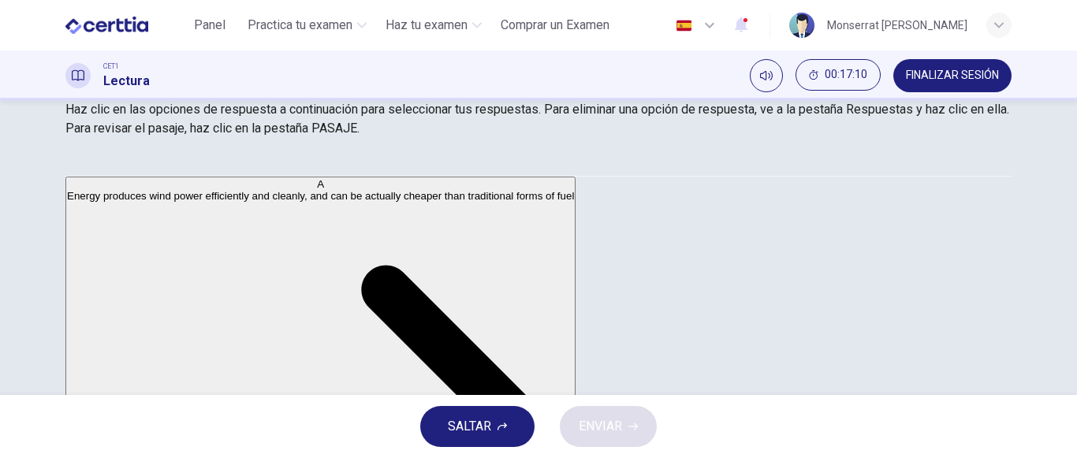
scroll to position [246, 0]
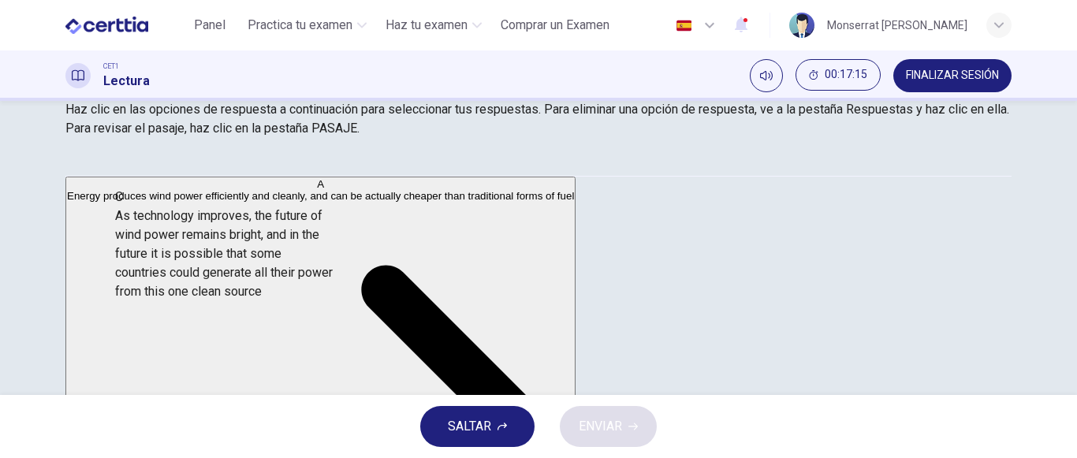
drag, startPoint x: 188, startPoint y: 278, endPoint x: 215, endPoint y: 283, distance: 27.2
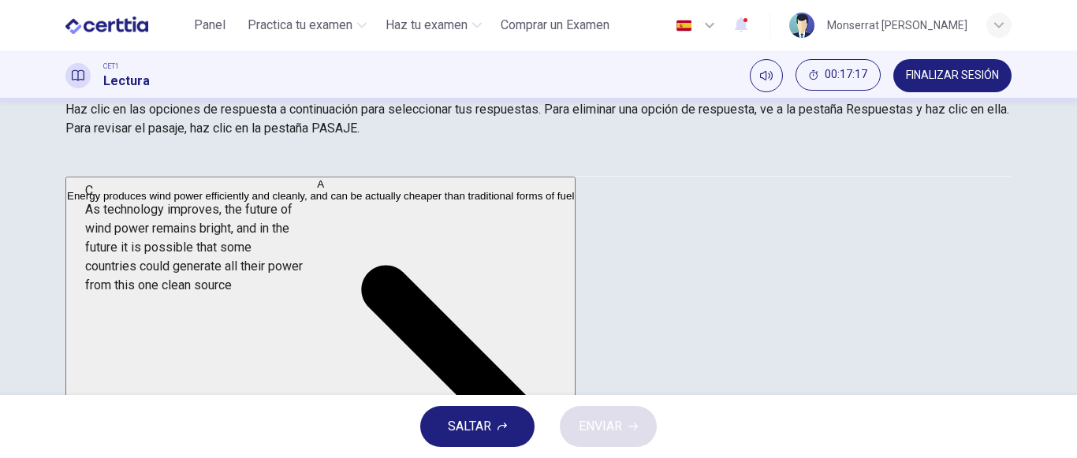
drag, startPoint x: 233, startPoint y: 289, endPoint x: 213, endPoint y: 286, distance: 20.0
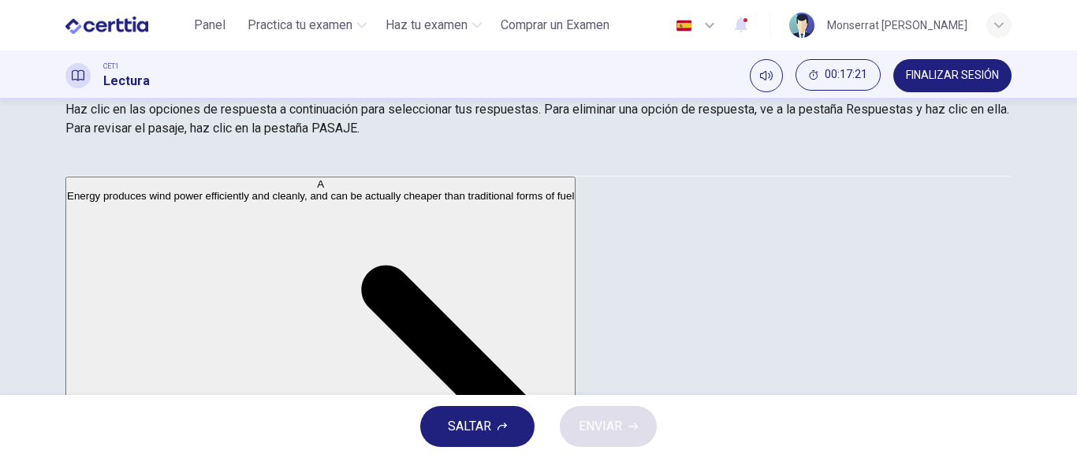
scroll to position [88, 0]
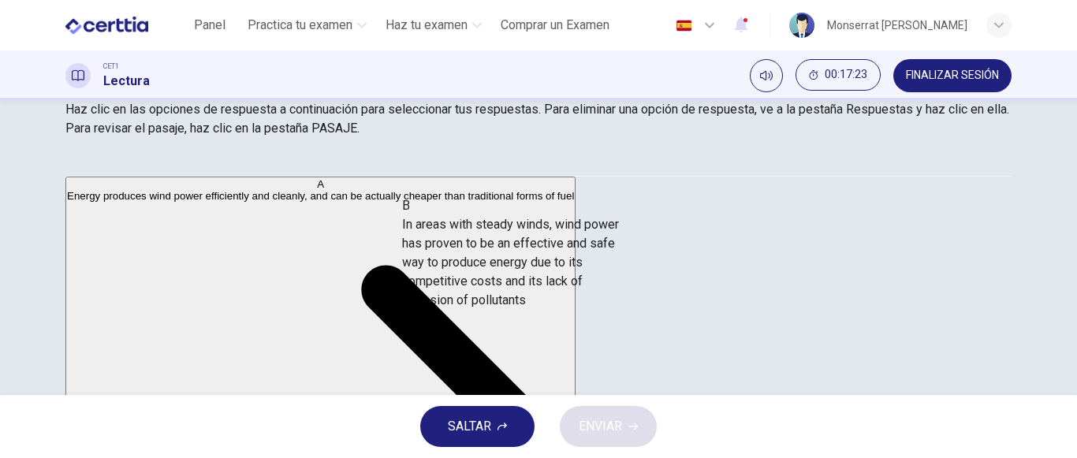
drag, startPoint x: 238, startPoint y: 296, endPoint x: 553, endPoint y: 301, distance: 314.6
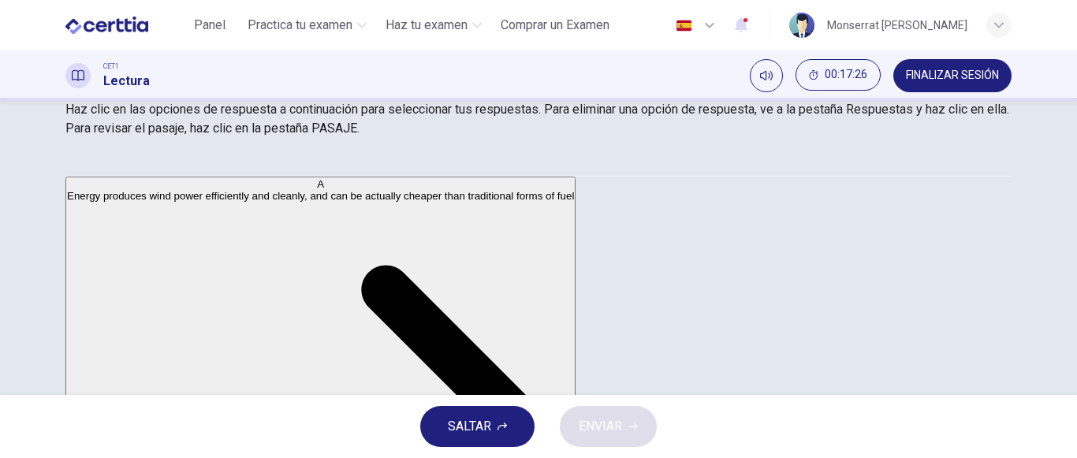
scroll to position [0, 0]
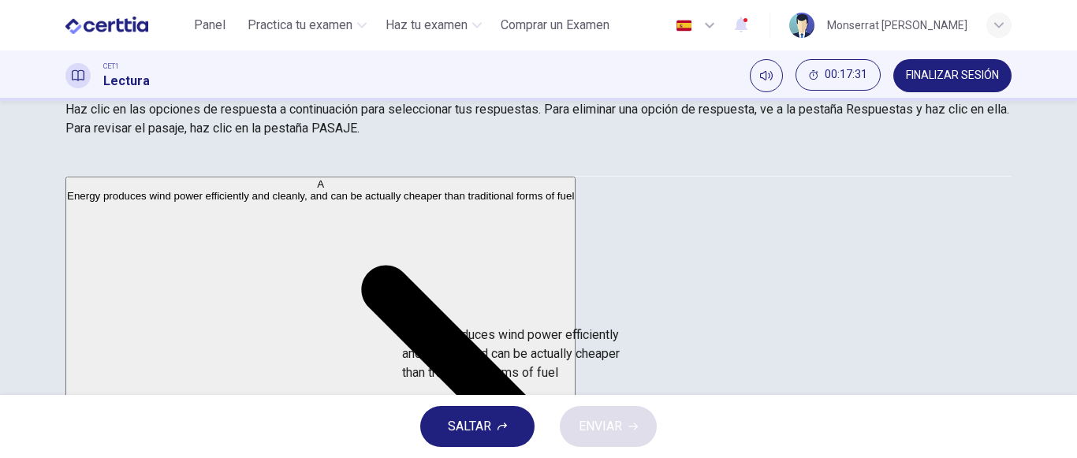
drag, startPoint x: 209, startPoint y: 254, endPoint x: 522, endPoint y: 398, distance: 344.6
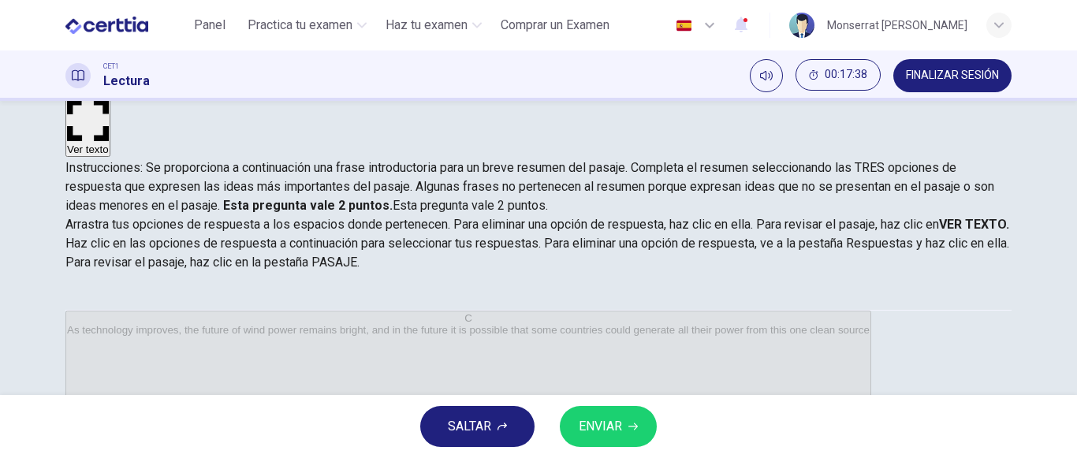
scroll to position [80, 0]
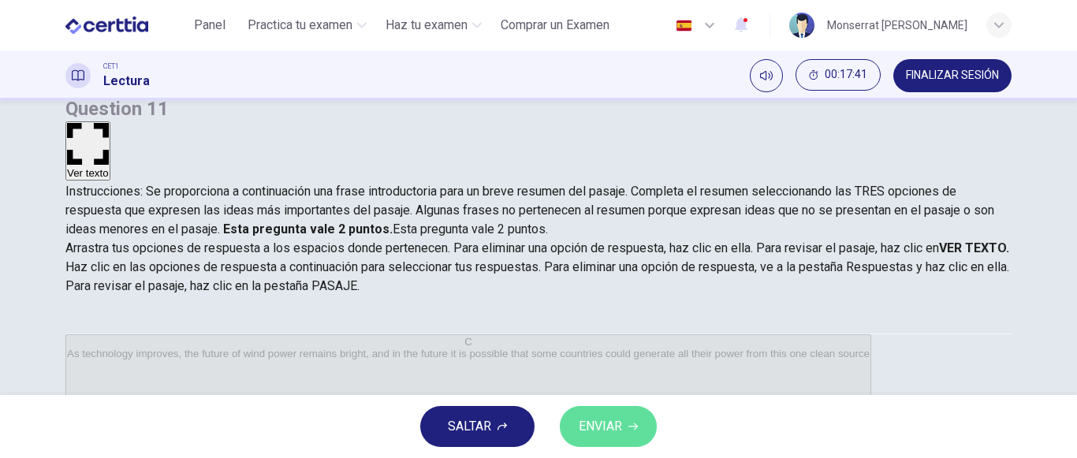
click at [617, 441] on button "ENVIAR" at bounding box center [608, 426] width 97 height 41
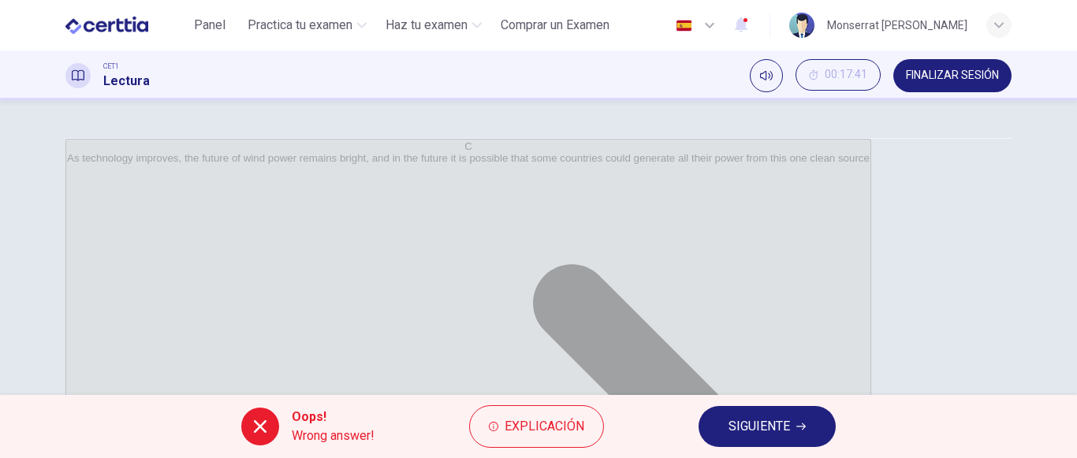
scroll to position [238, 0]
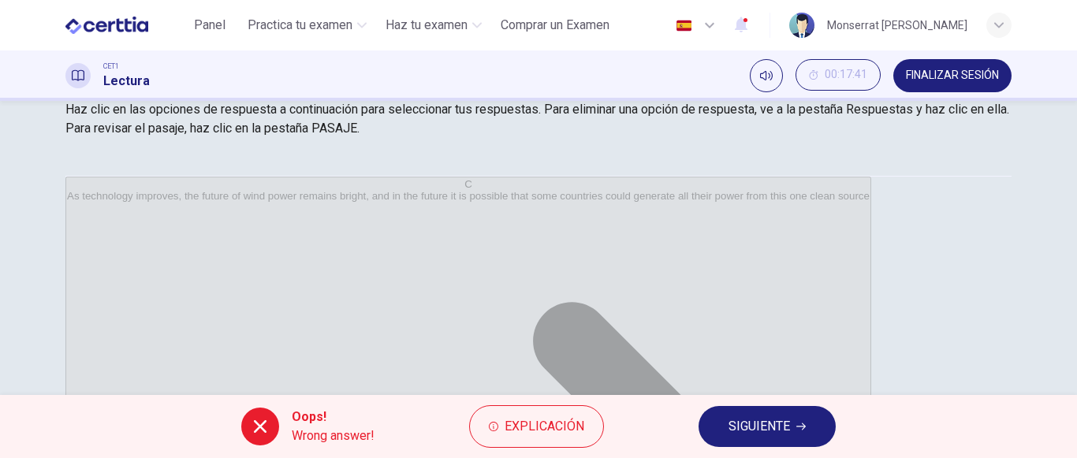
click at [748, 424] on span "SIGUIENTE" at bounding box center [758, 426] width 61 height 22
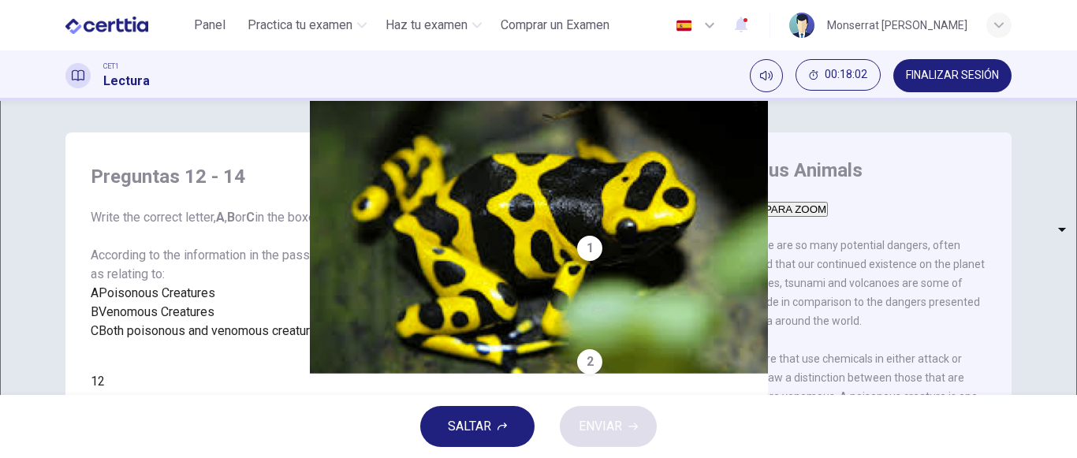
scroll to position [79, 0]
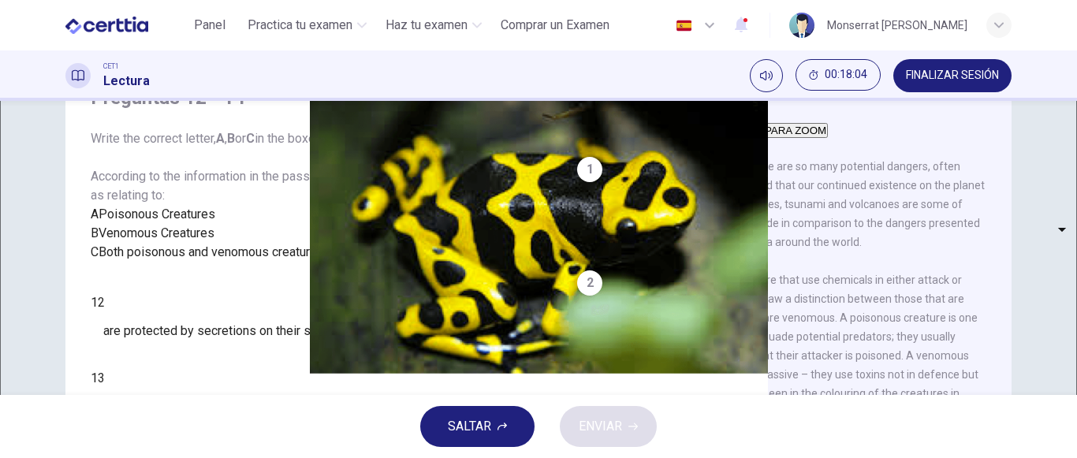
click at [968, 61] on button "FINALIZAR SESIÓN" at bounding box center [952, 75] width 118 height 33
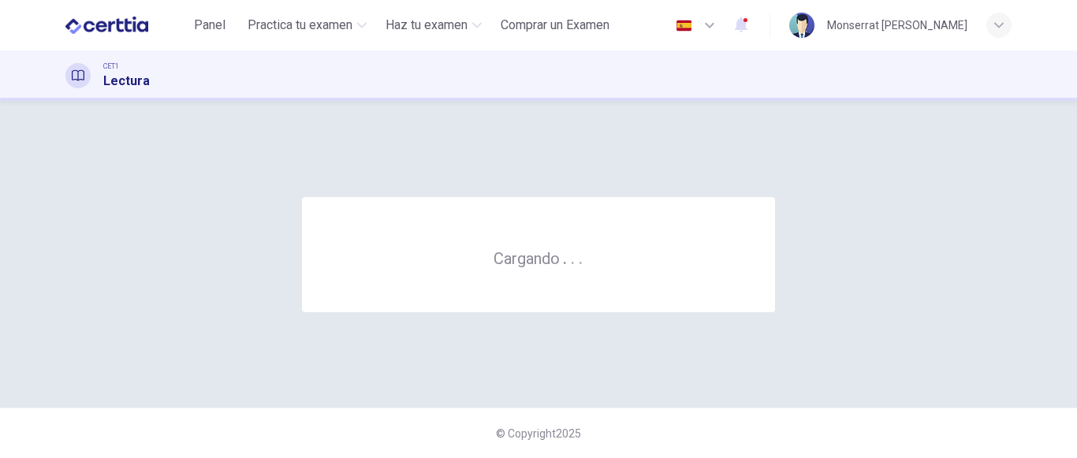
scroll to position [0, 0]
